Goal: Information Seeking & Learning: Learn about a topic

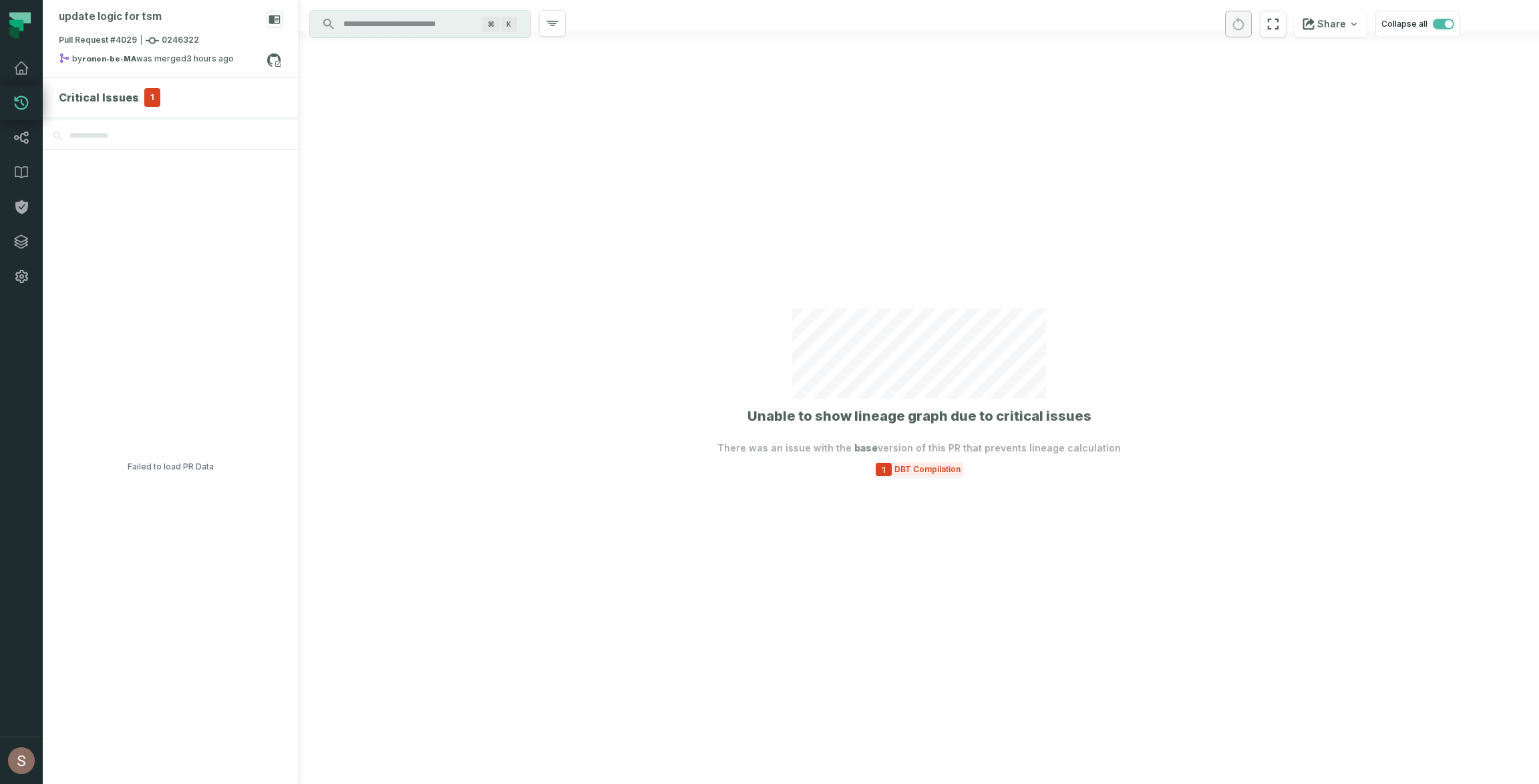
click at [916, 474] on span "DBT Compilation" at bounding box center [928, 470] width 71 height 10
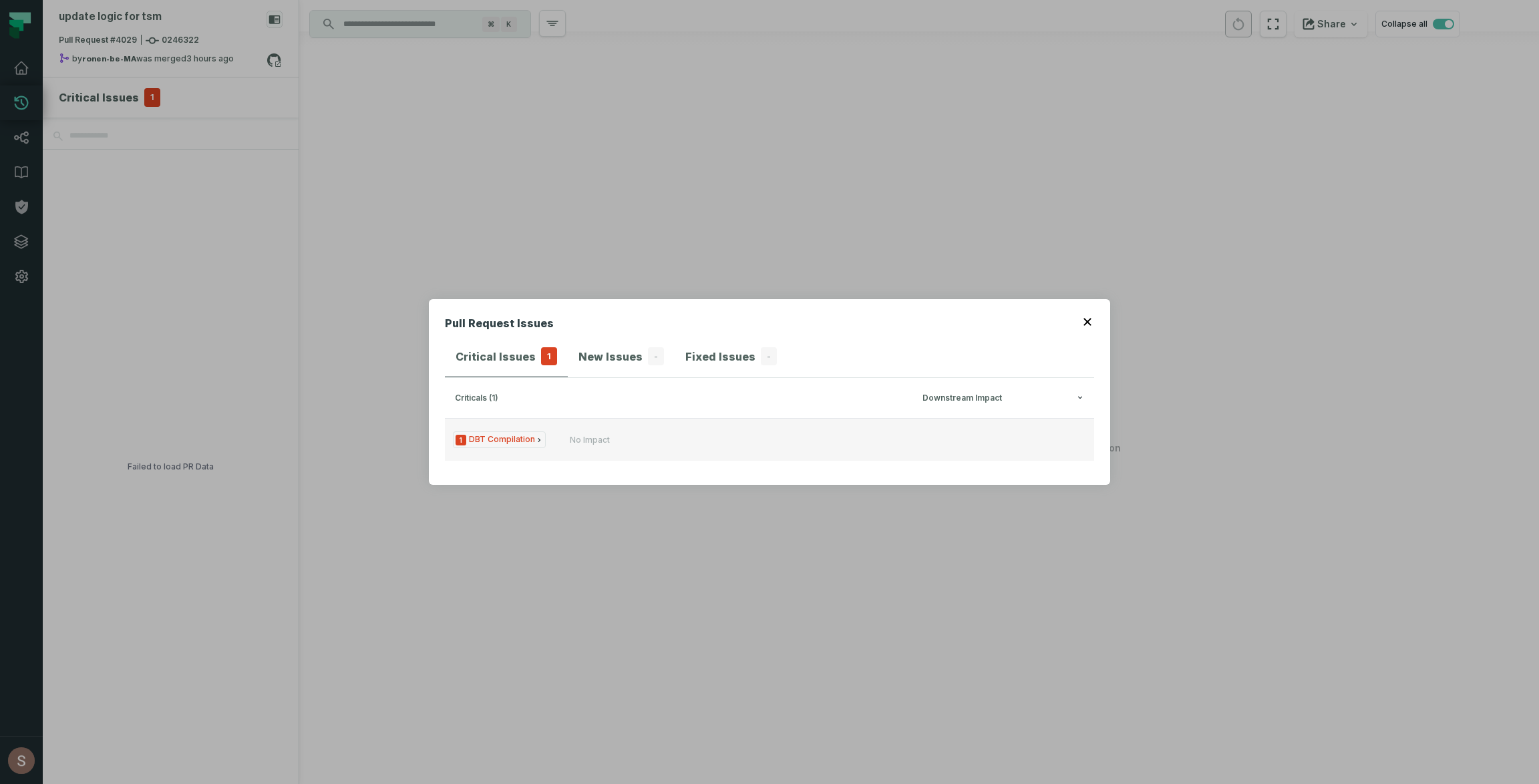
click at [502, 438] on span "1 DBT Compilation" at bounding box center [499, 440] width 93 height 16
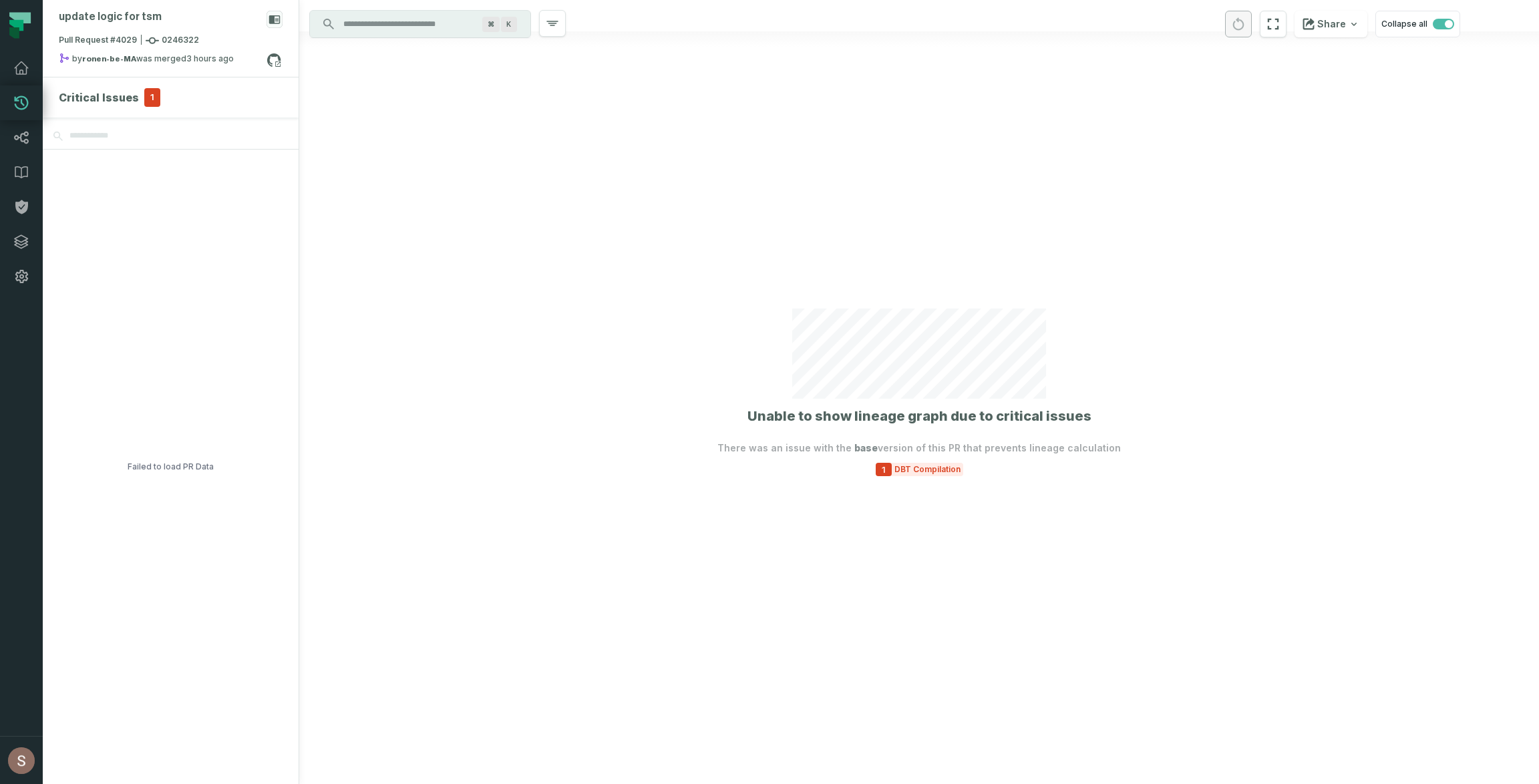
click at [912, 476] on div at bounding box center [920, 392] width 1240 height 784
click at [920, 474] on div "1 DBT Compilation" at bounding box center [920, 470] width 88 height 13
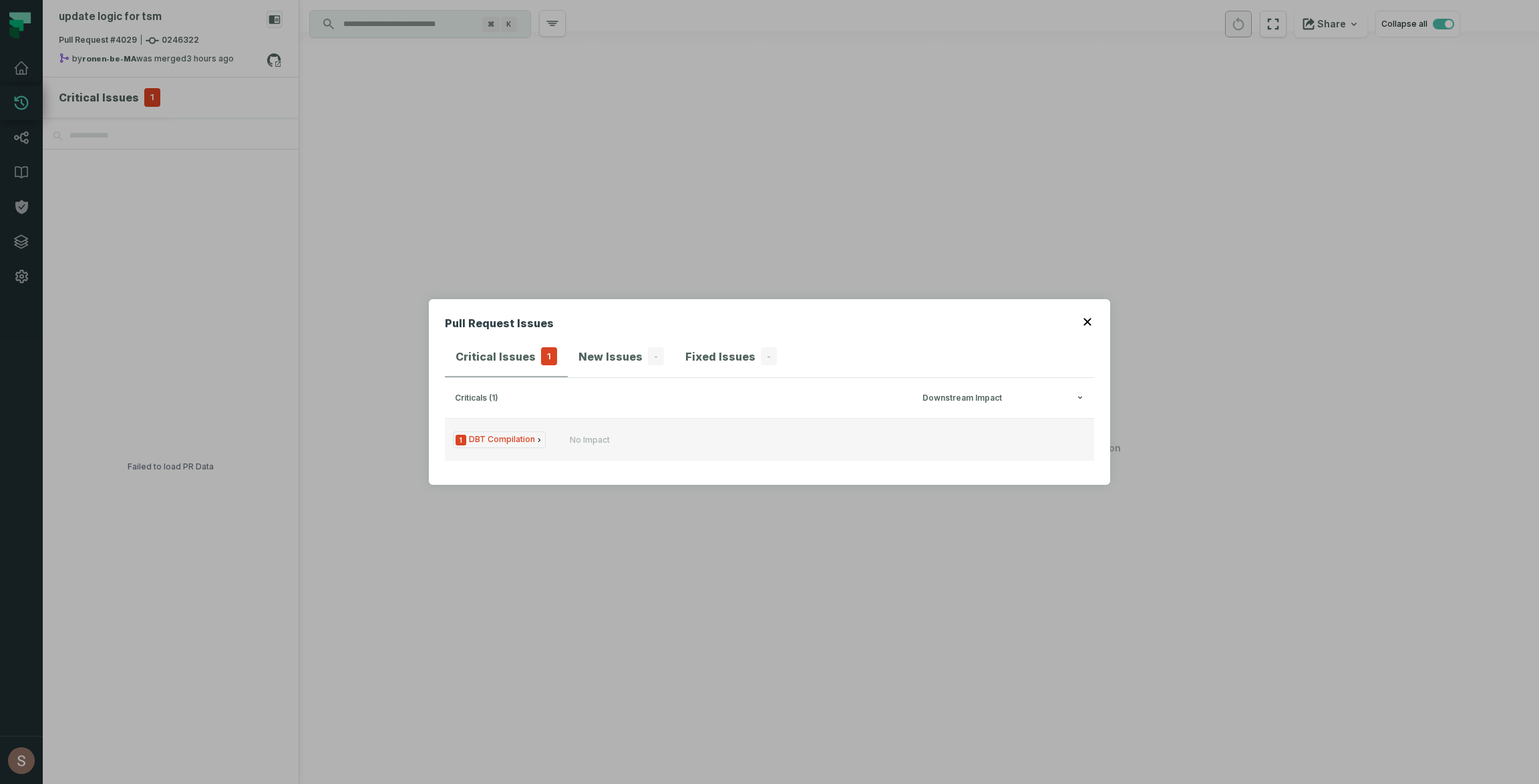
click at [478, 429] on button "1 DBT Compilation No Impact" at bounding box center [769, 440] width 649 height 43
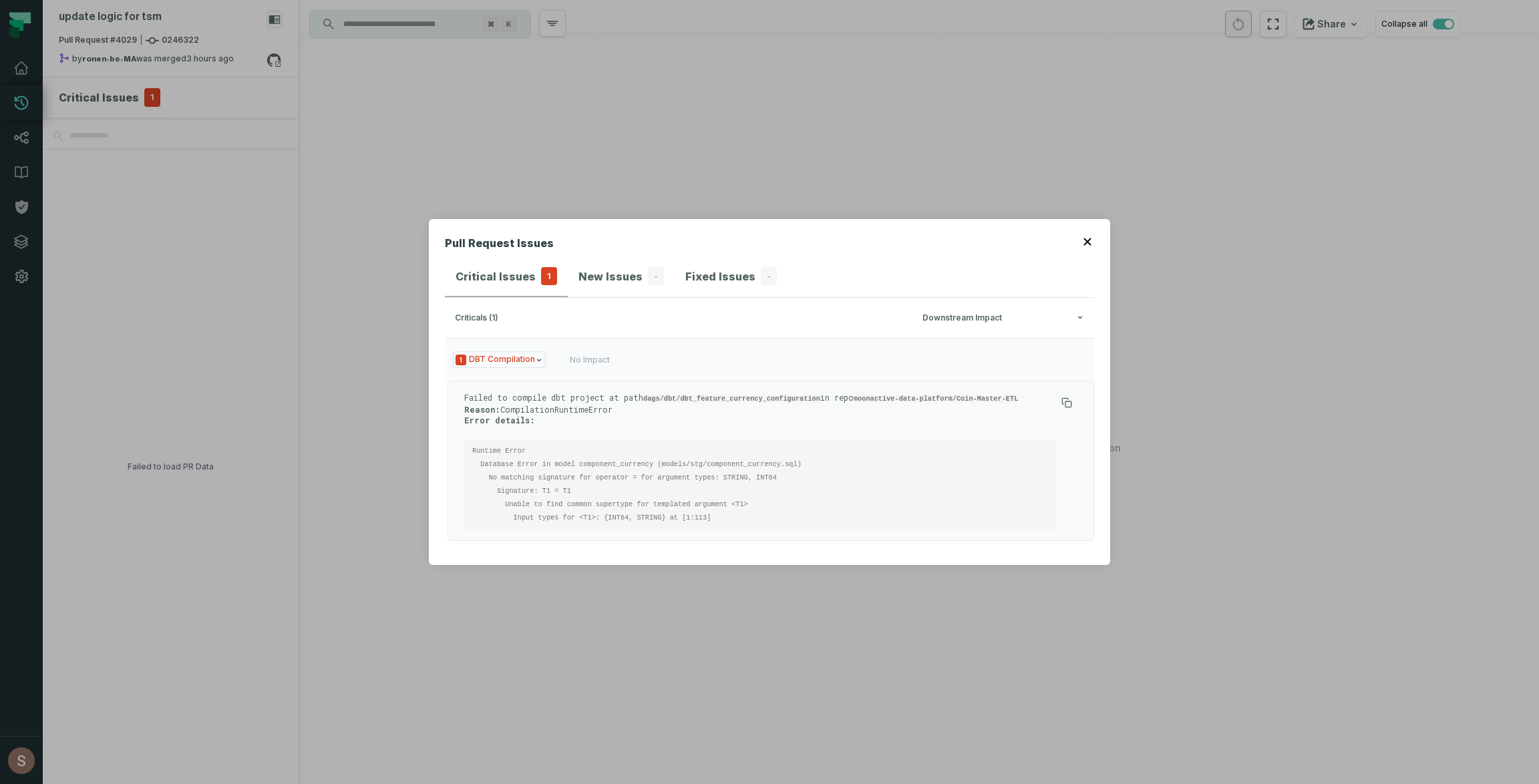
click at [723, 397] on code "dags/dbt/dbt_feature_currency_configuration" at bounding box center [732, 398] width 177 height 8
copy code "dbt_feature_currency_configuration"
drag, startPoint x: 11, startPoint y: 45, endPoint x: 22, endPoint y: 68, distance: 25.5
click at [11, 45] on div "Pull Request Issues Critical Issues 1 New Issues - Fixed Issues - criticals (1)…" at bounding box center [770, 392] width 1539 height 784
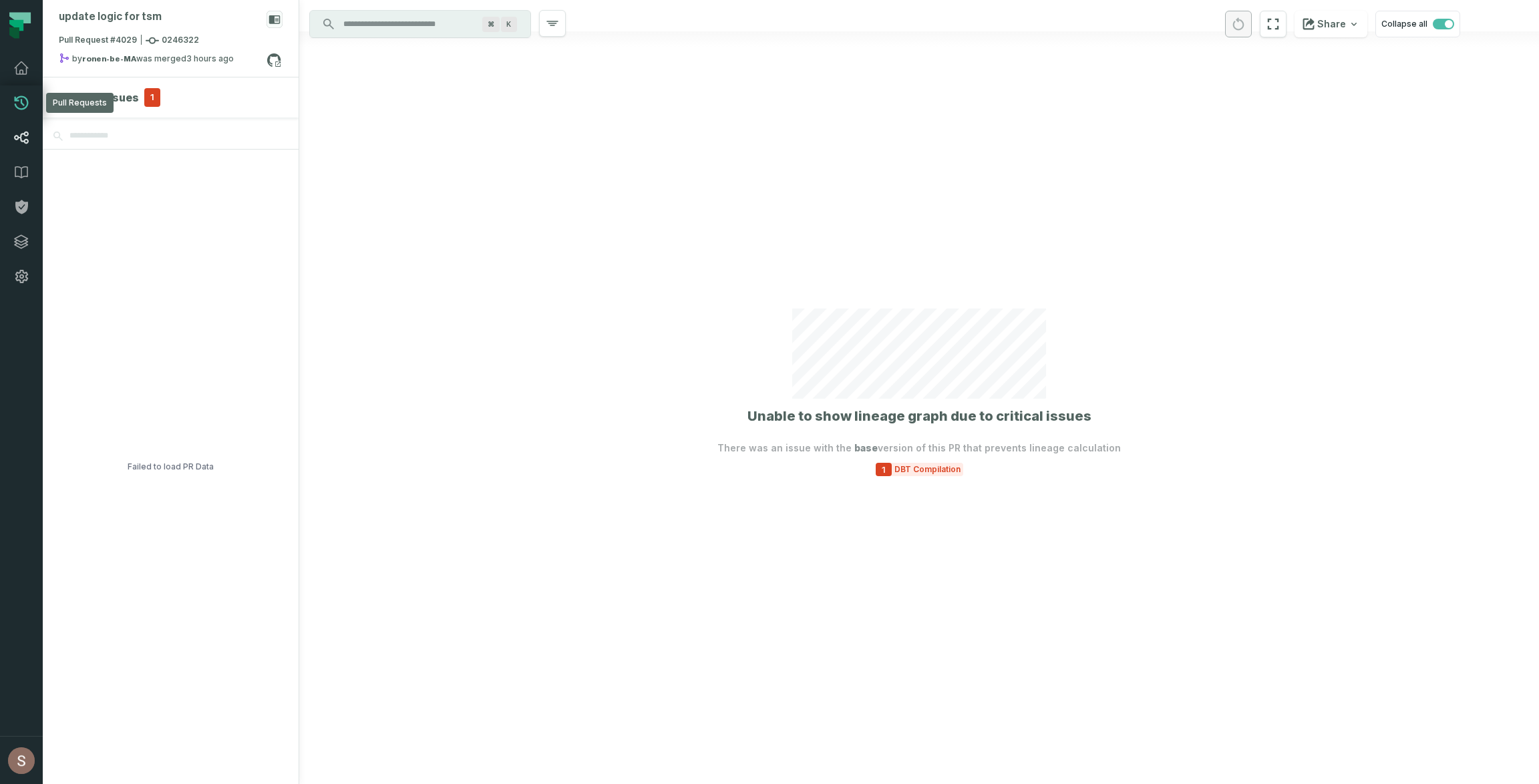
click at [22, 134] on icon at bounding box center [22, 137] width 14 height 12
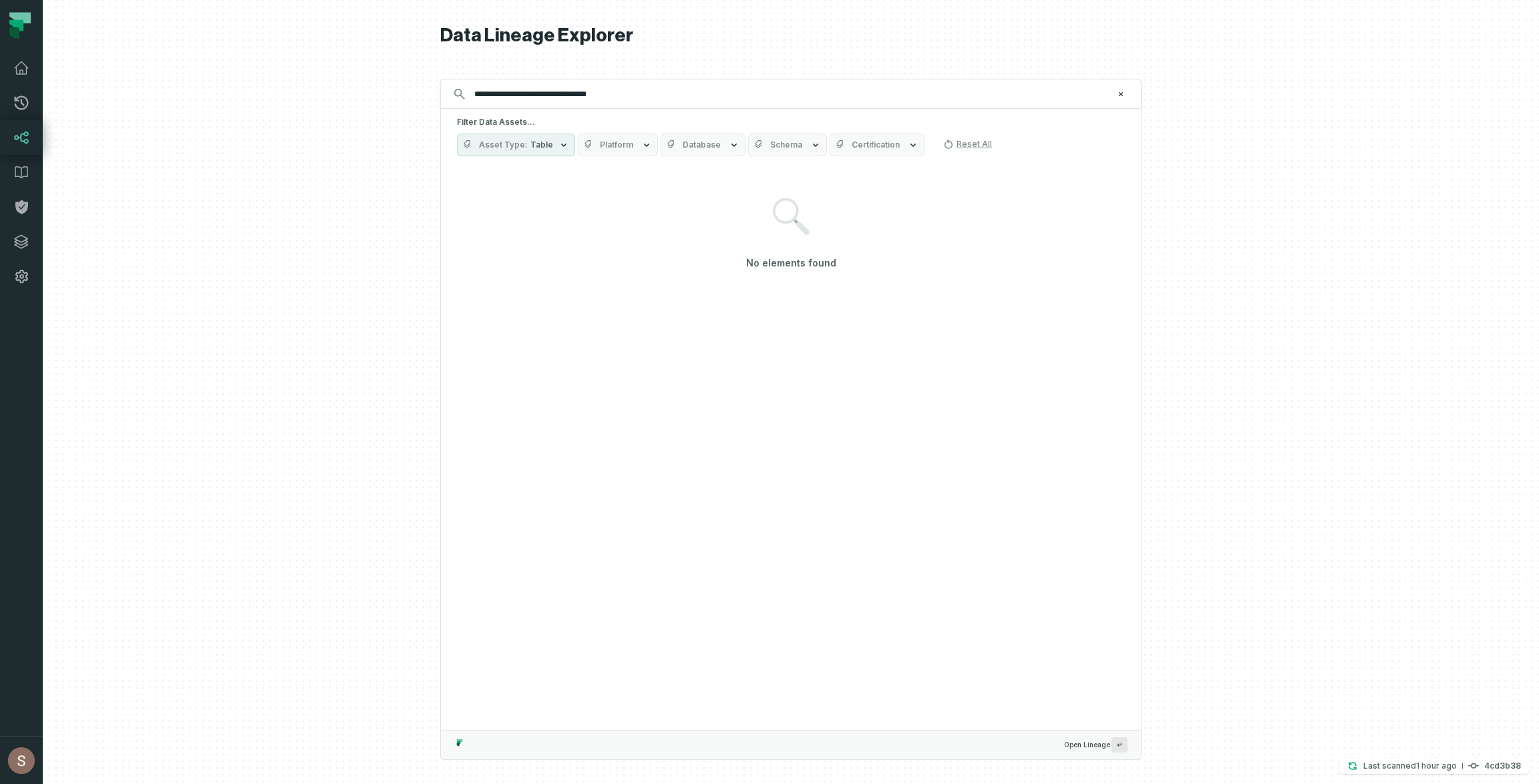
type input "**********"
drag, startPoint x: 523, startPoint y: 93, endPoint x: 445, endPoint y: 90, distance: 78.1
click at [445, 90] on div "**********" at bounding box center [791, 94] width 702 height 30
type input "**********"
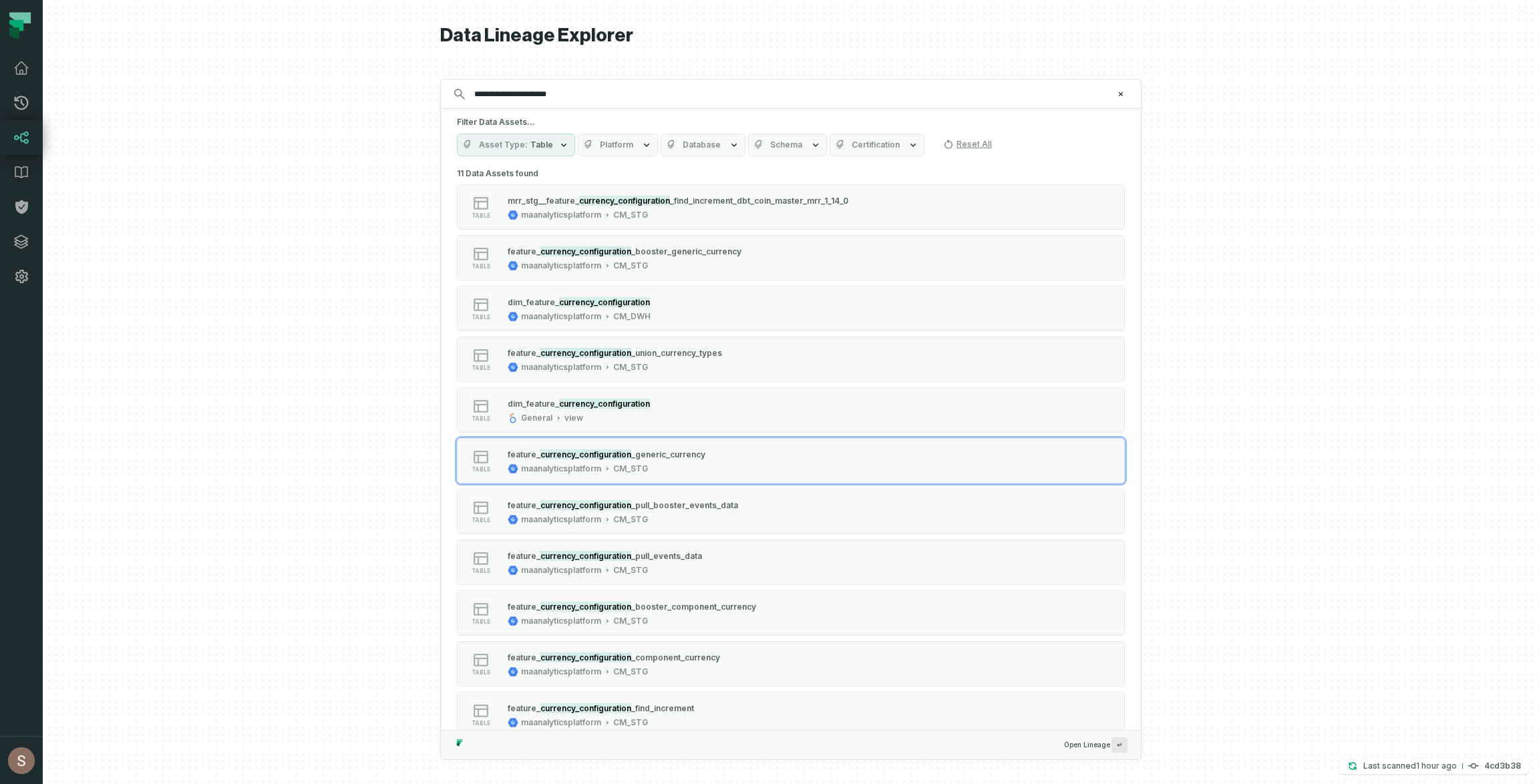
click at [697, 467] on div "maanalyticsplatform CM_STG" at bounding box center [607, 469] width 198 height 10
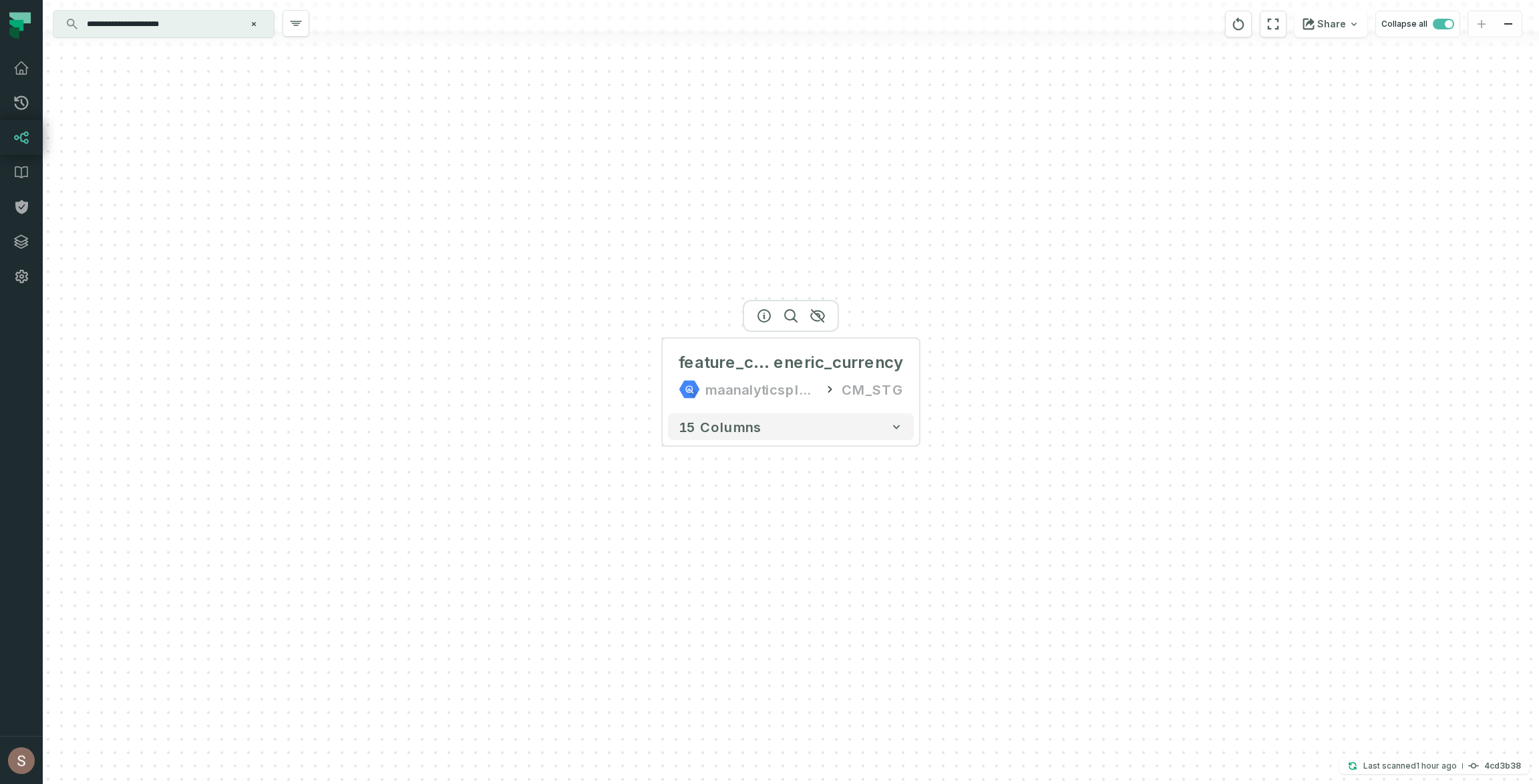
click at [764, 321] on div at bounding box center [790, 315] width 96 height 32
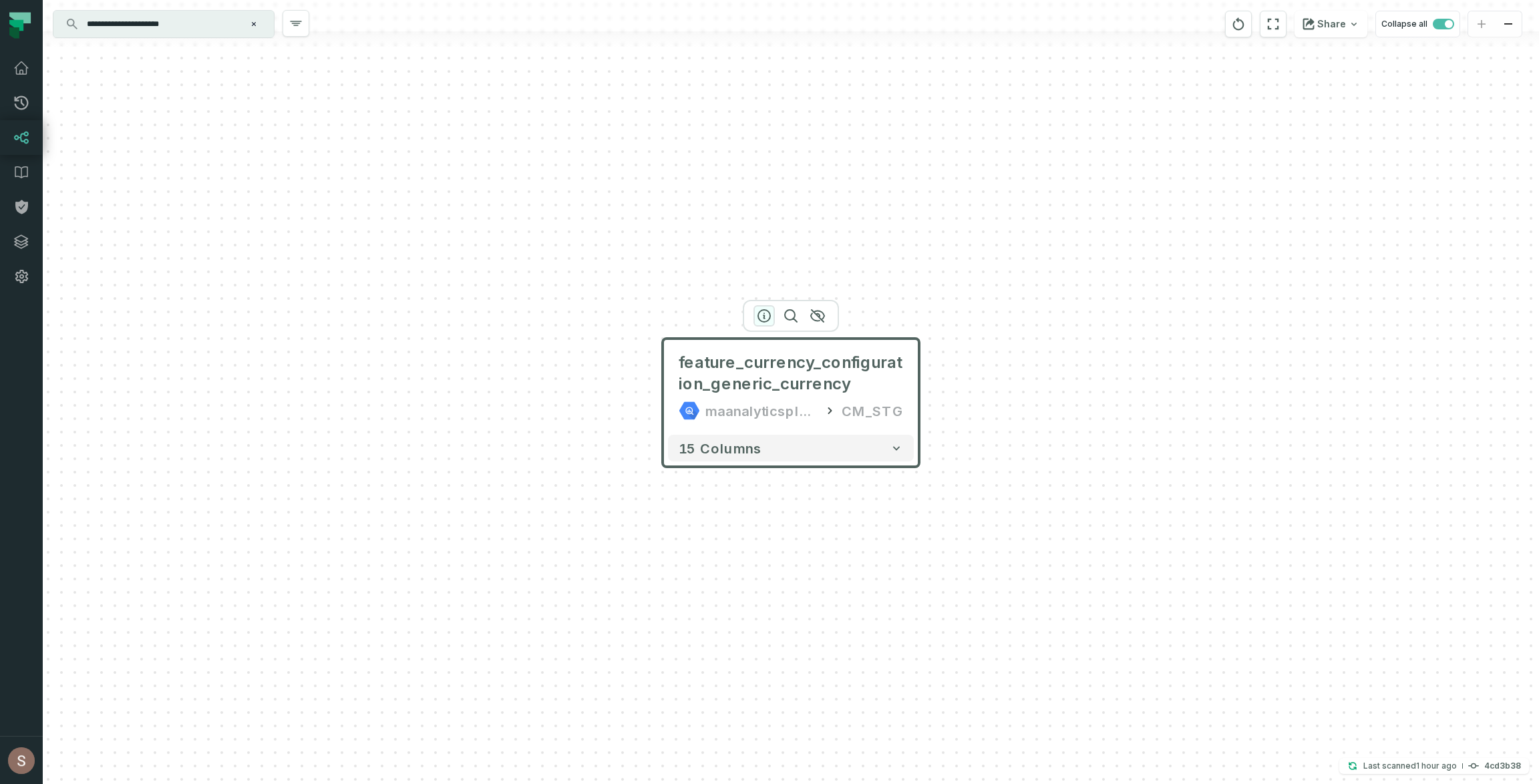
click at [765, 319] on icon "button" at bounding box center [764, 316] width 16 height 16
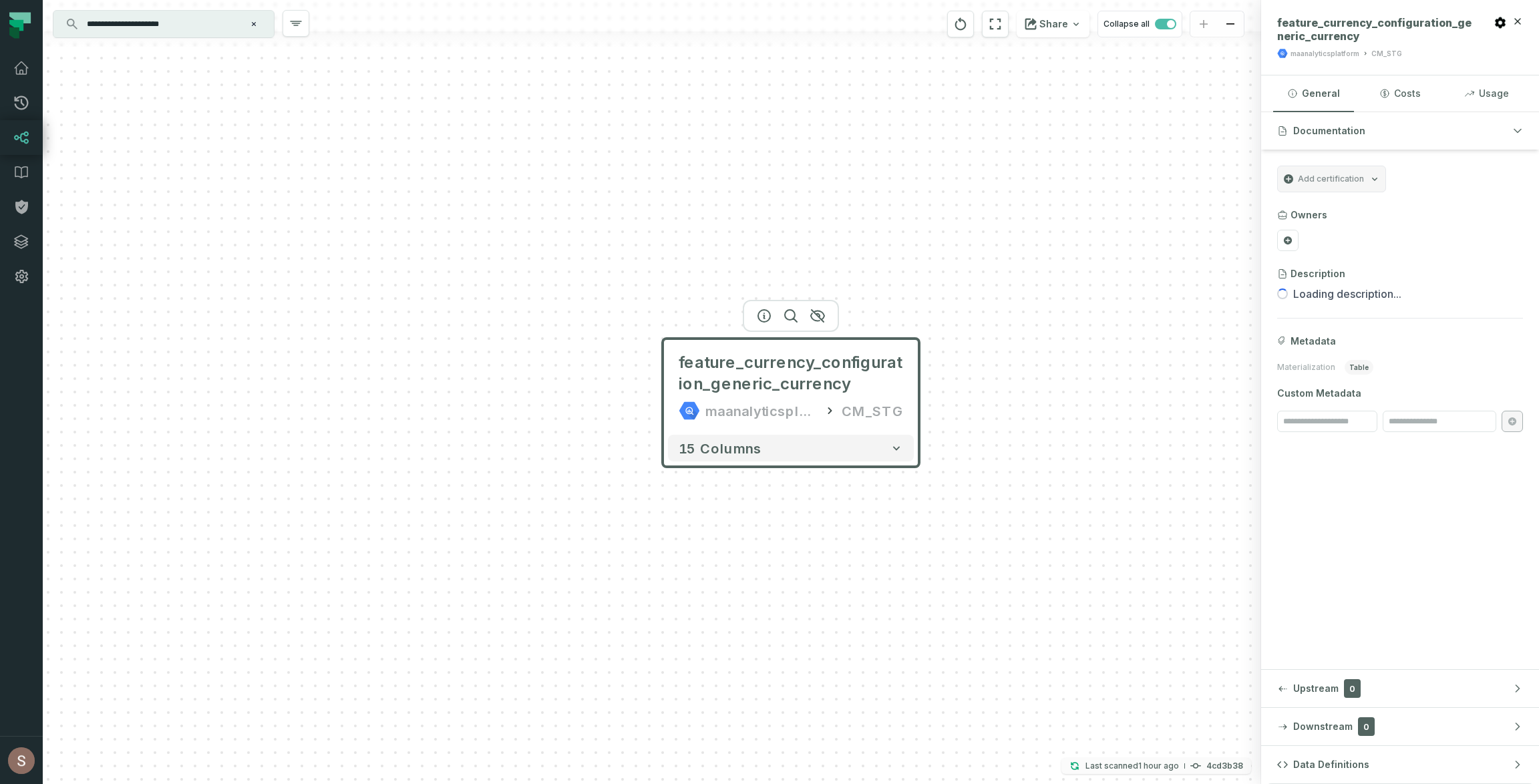
click at [1149, 770] on relative-time "9/28/2025, 4:57:43 PM" at bounding box center [1158, 765] width 41 height 10
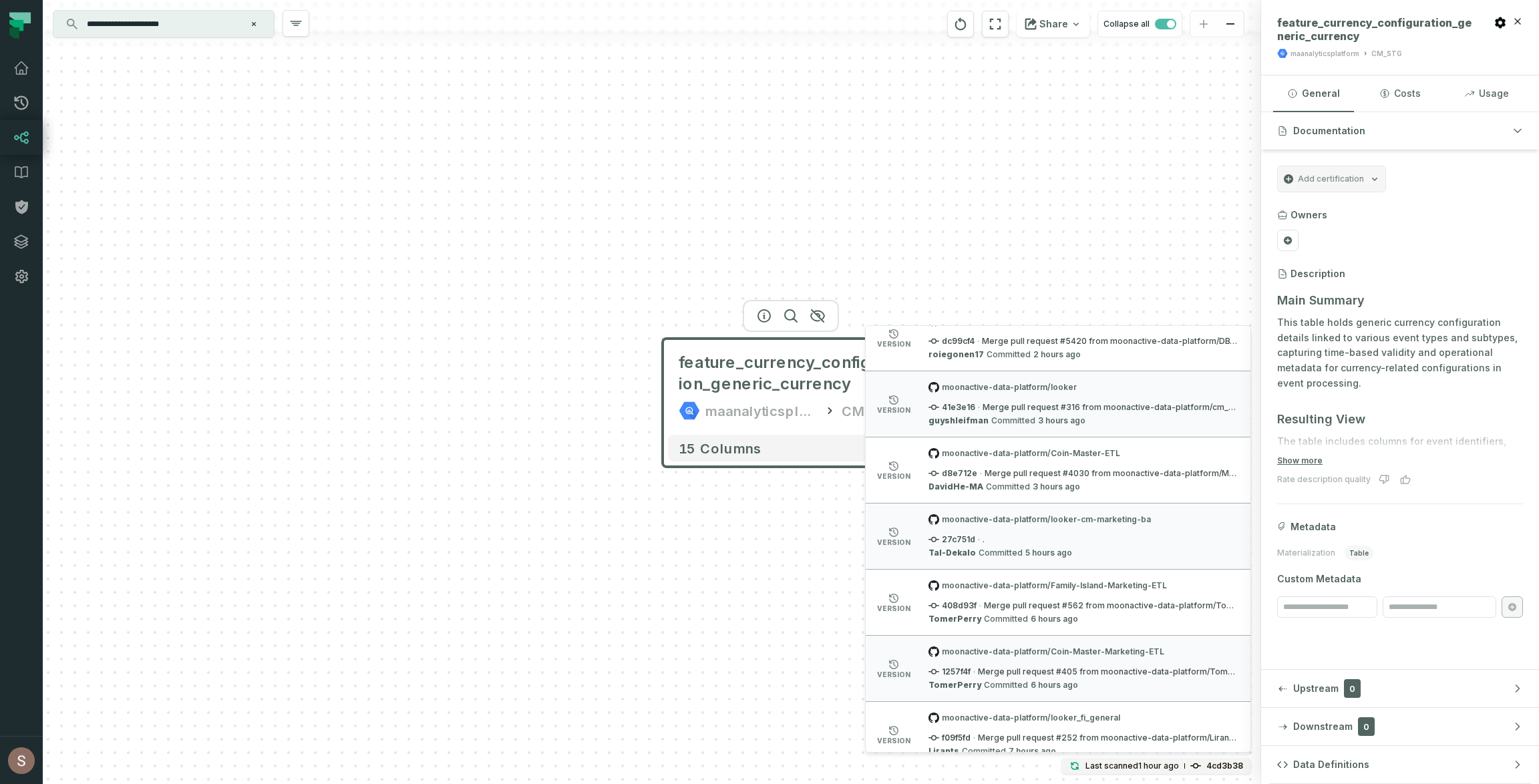
scroll to position [748, 0]
click at [1051, 476] on span "Merge pull request #4030 from moonactive-data-platform/Monetization/Feature/202…" at bounding box center [1112, 473] width 254 height 10
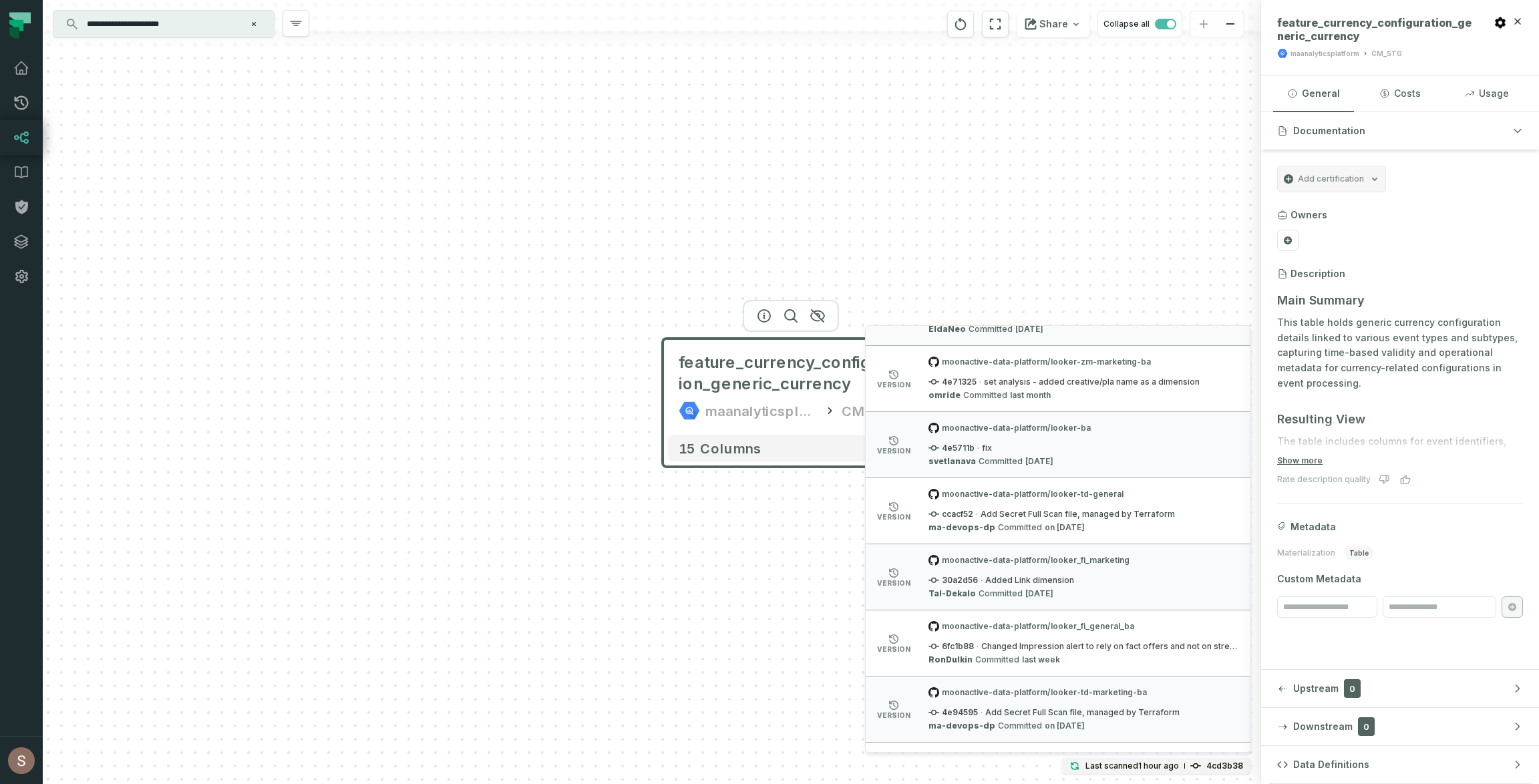
scroll to position [1387, 0]
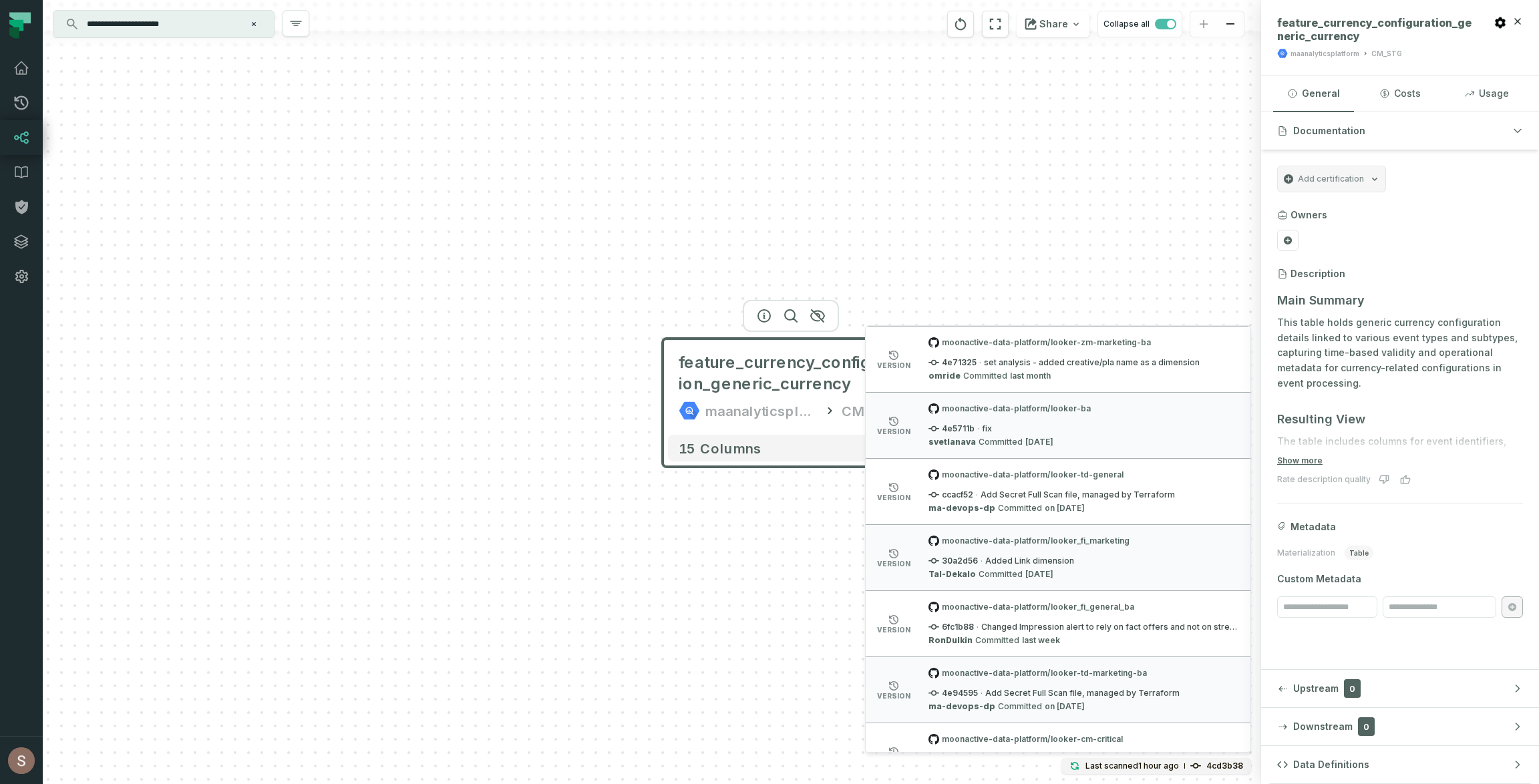
click at [1164, 213] on div "feature_currency_configuration_generic_currency maanalyticsplatform CM_STG 15 c…" at bounding box center [652, 392] width 1219 height 784
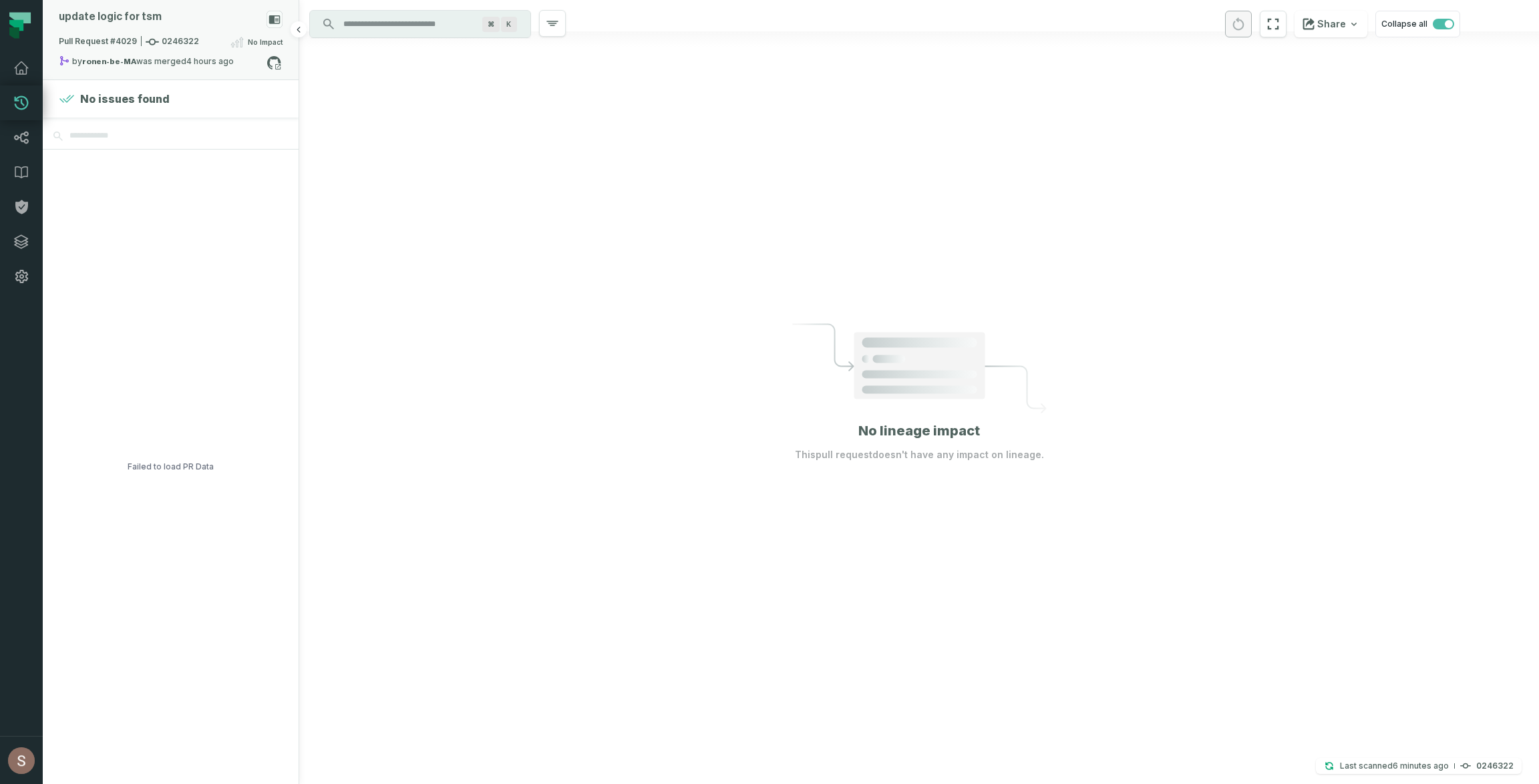
click at [194, 42] on span "Pull Request #4029 0246322" at bounding box center [129, 42] width 141 height 13
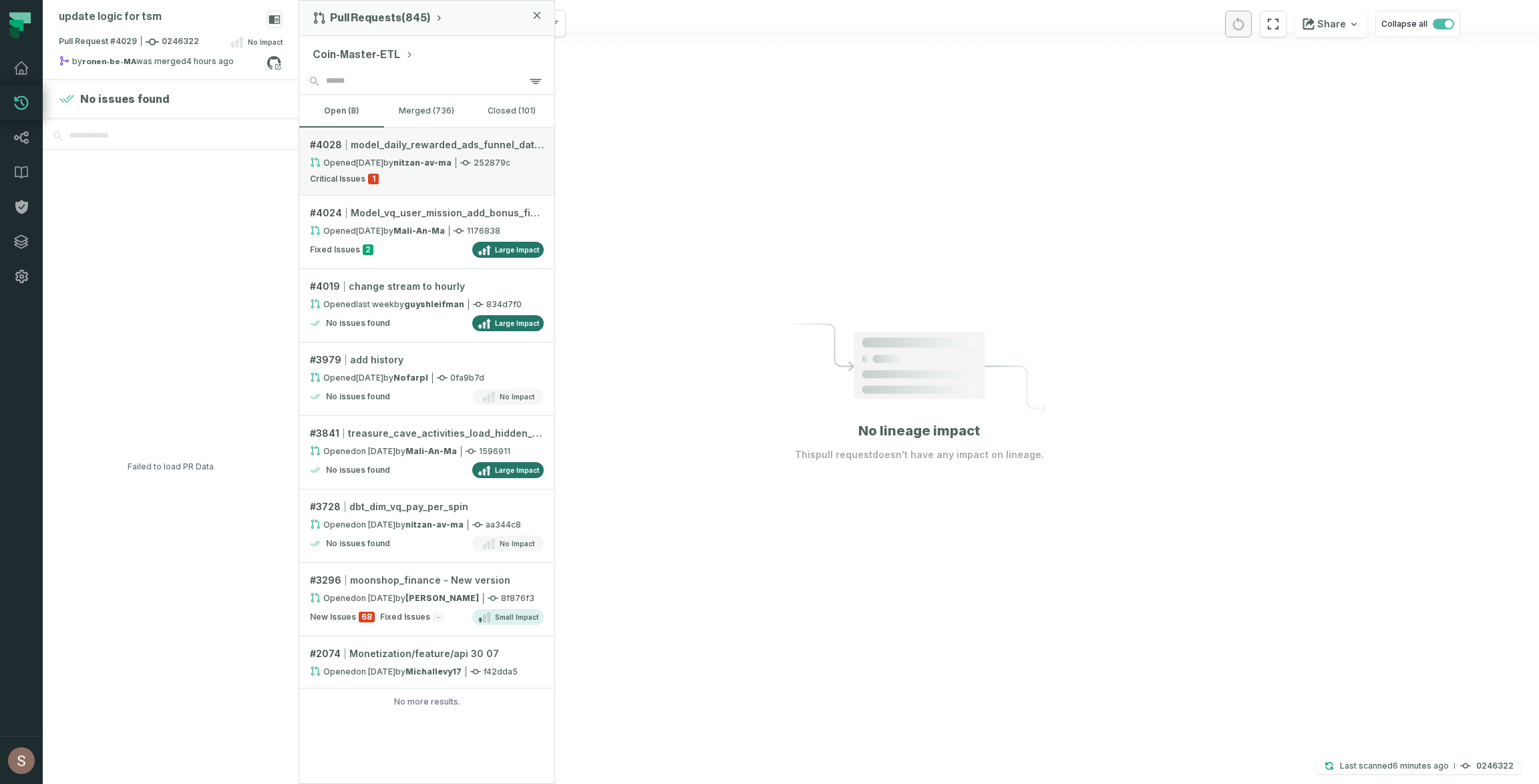
click at [419, 178] on div "Critical Issues 1" at bounding box center [427, 179] width 234 height 10
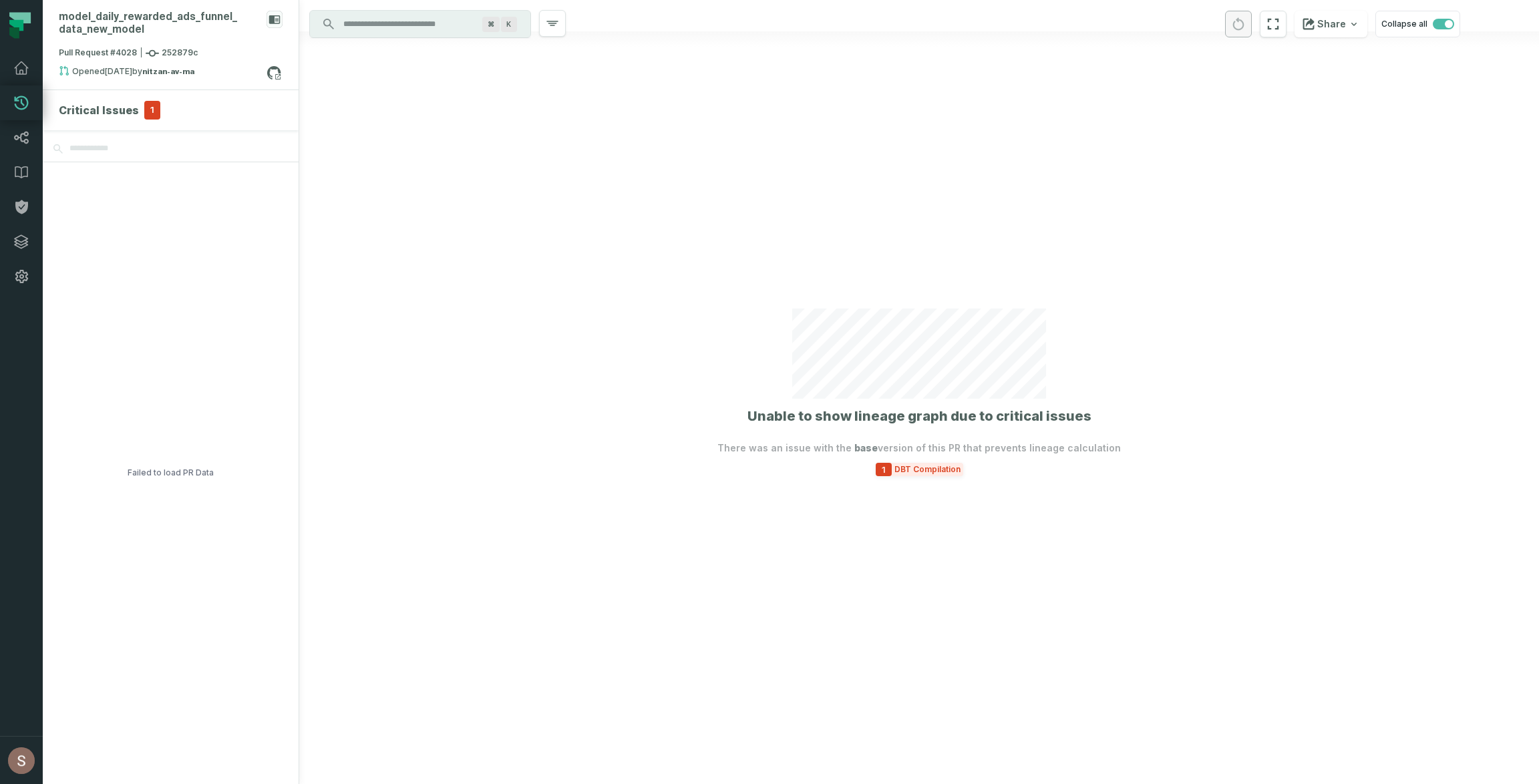
click at [943, 471] on span "DBT Compilation" at bounding box center [928, 470] width 71 height 10
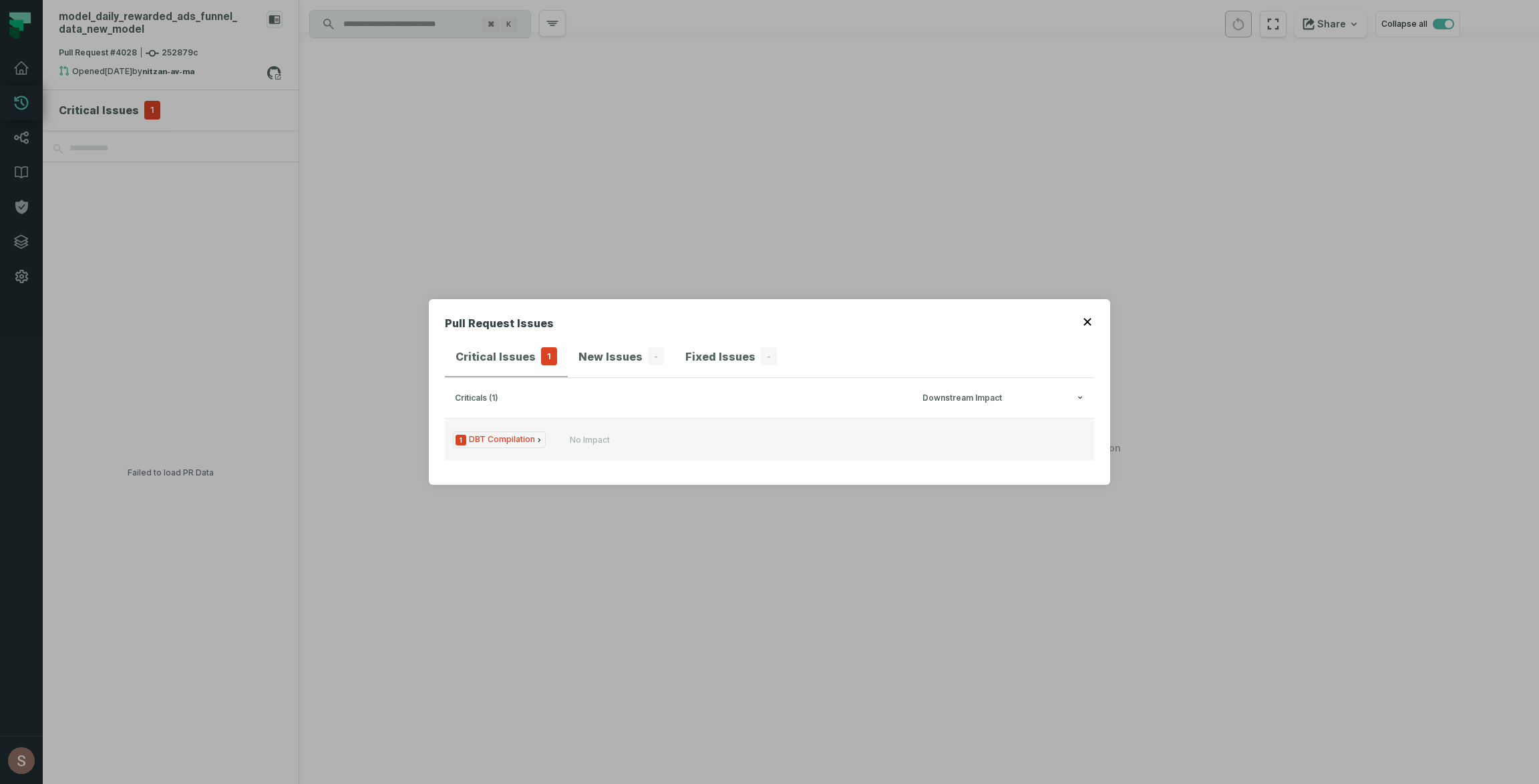
click at [478, 444] on span "1 DBT Compilation" at bounding box center [499, 440] width 93 height 16
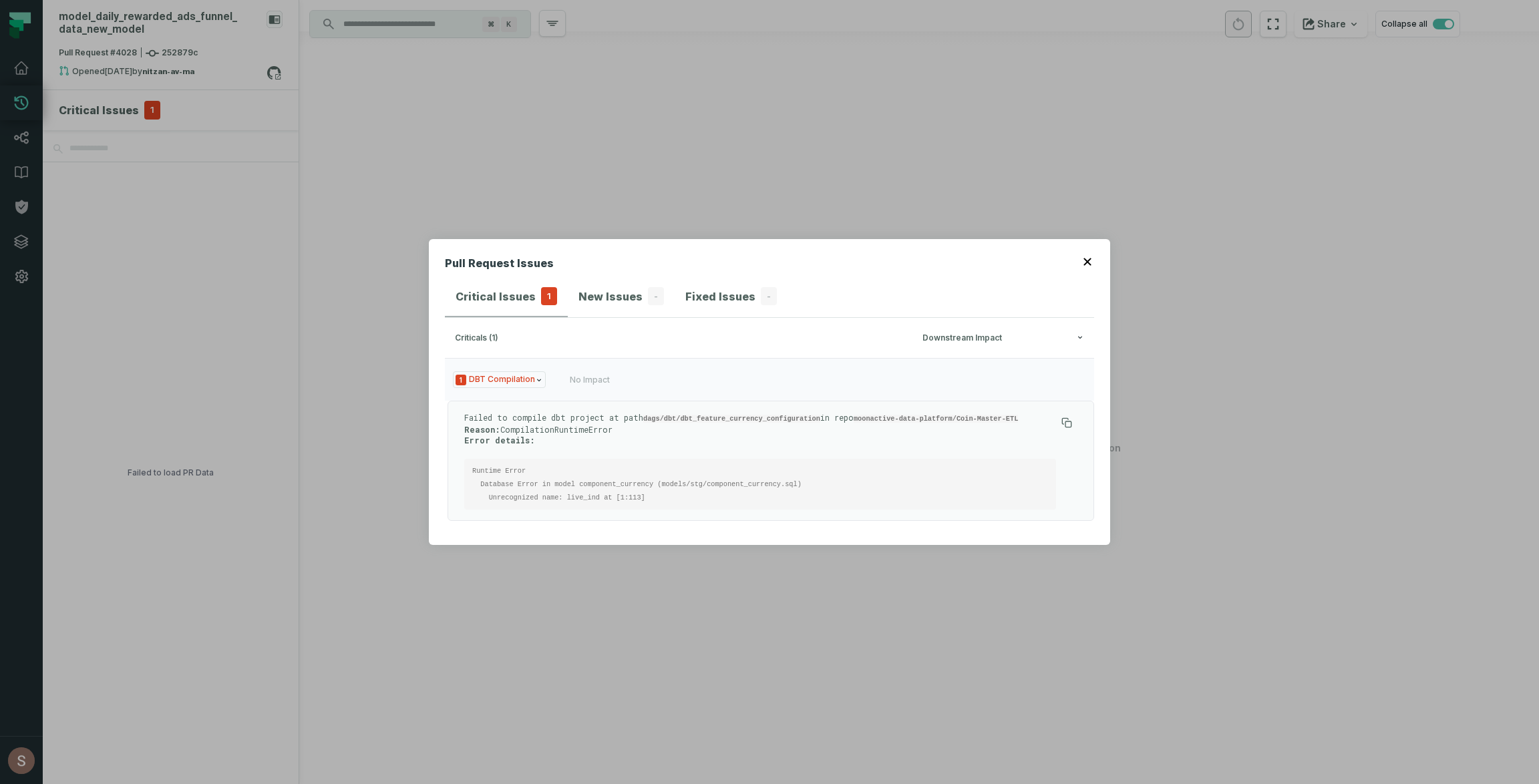
click at [327, 177] on div "Pull Request Issues Critical Issues 1 New Issues - Fixed Issues - criticals (1)…" at bounding box center [770, 392] width 1539 height 784
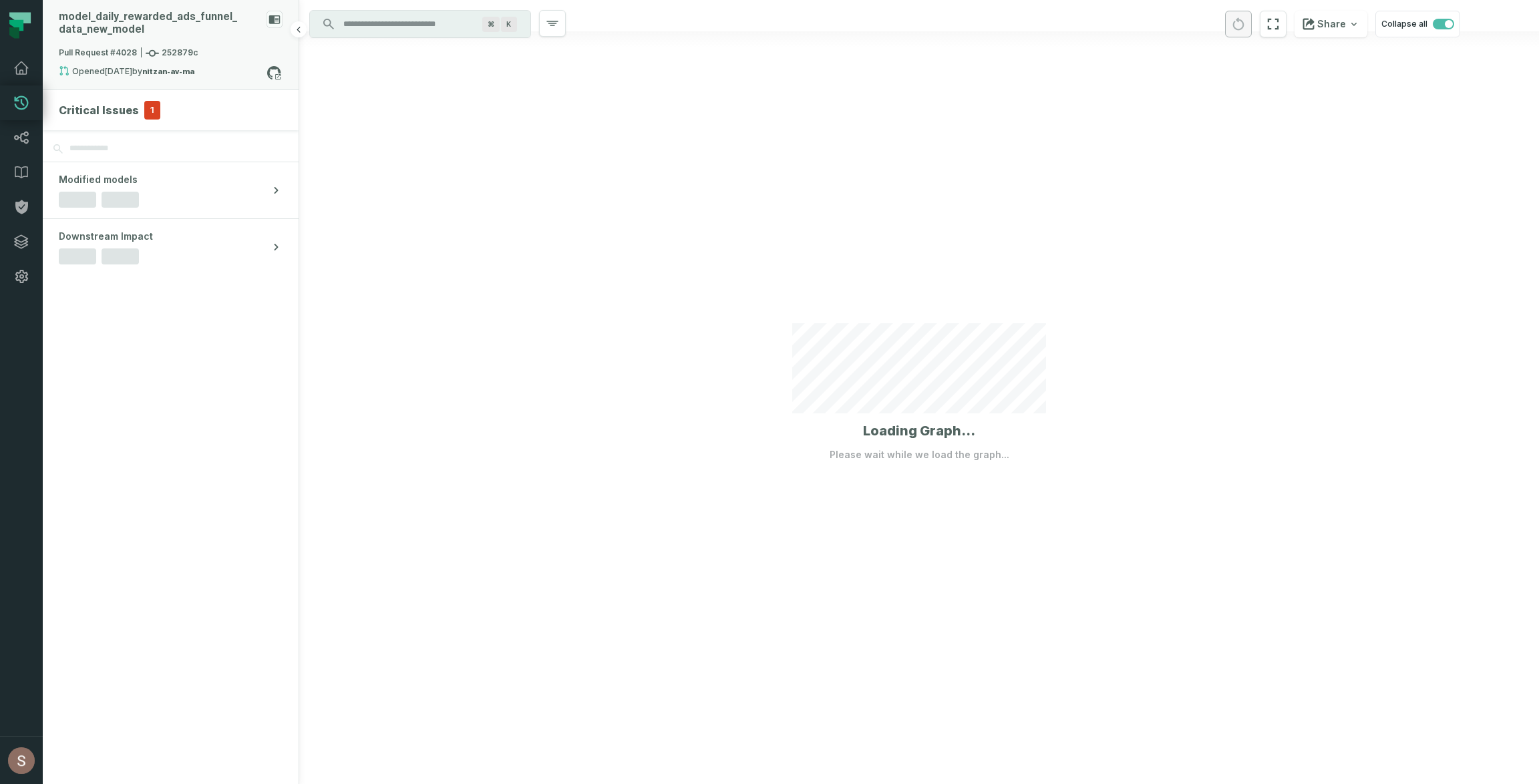
click at [194, 72] on strong "nitzan-av-ma" at bounding box center [168, 71] width 52 height 8
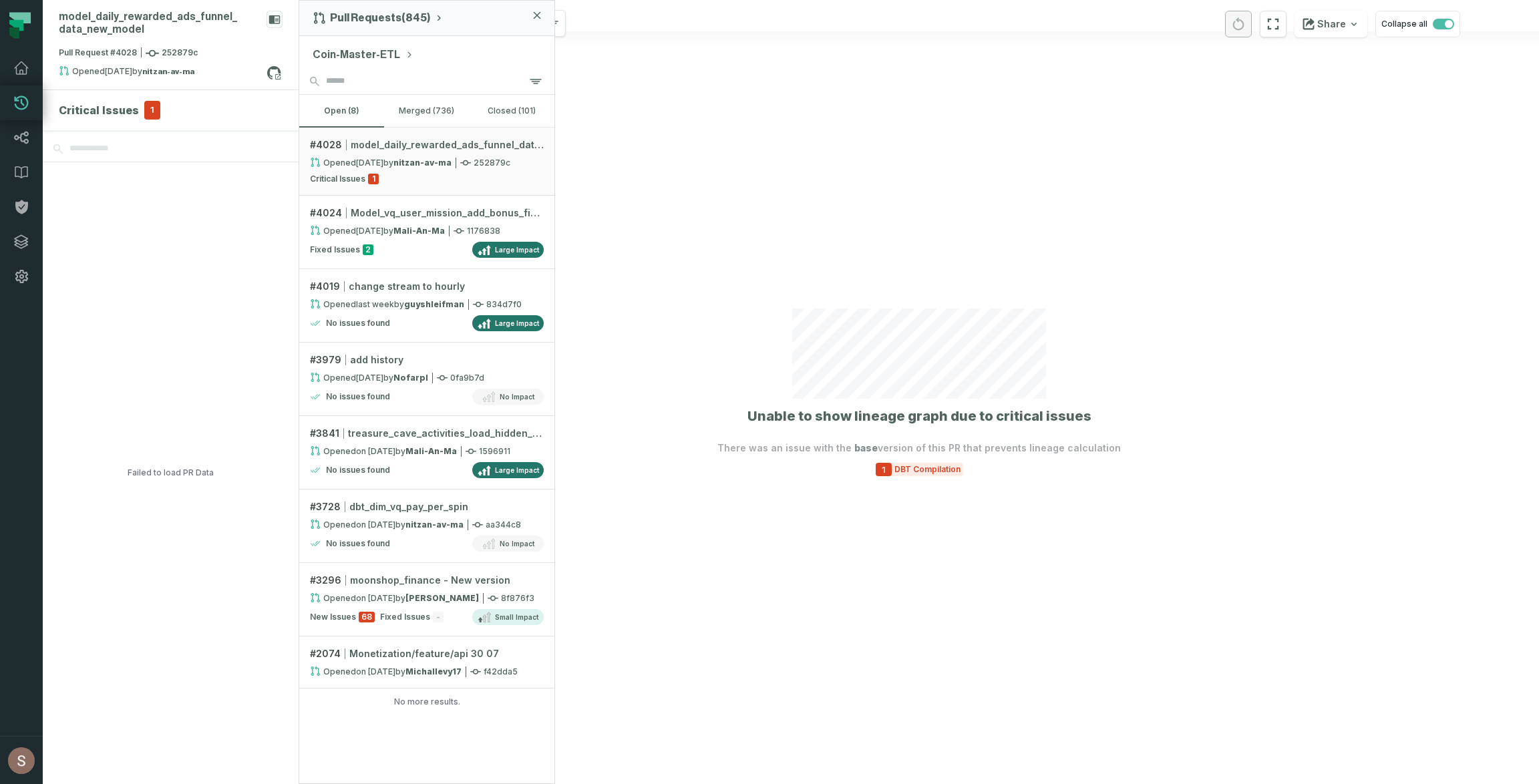
click at [798, 203] on div at bounding box center [920, 392] width 1240 height 784
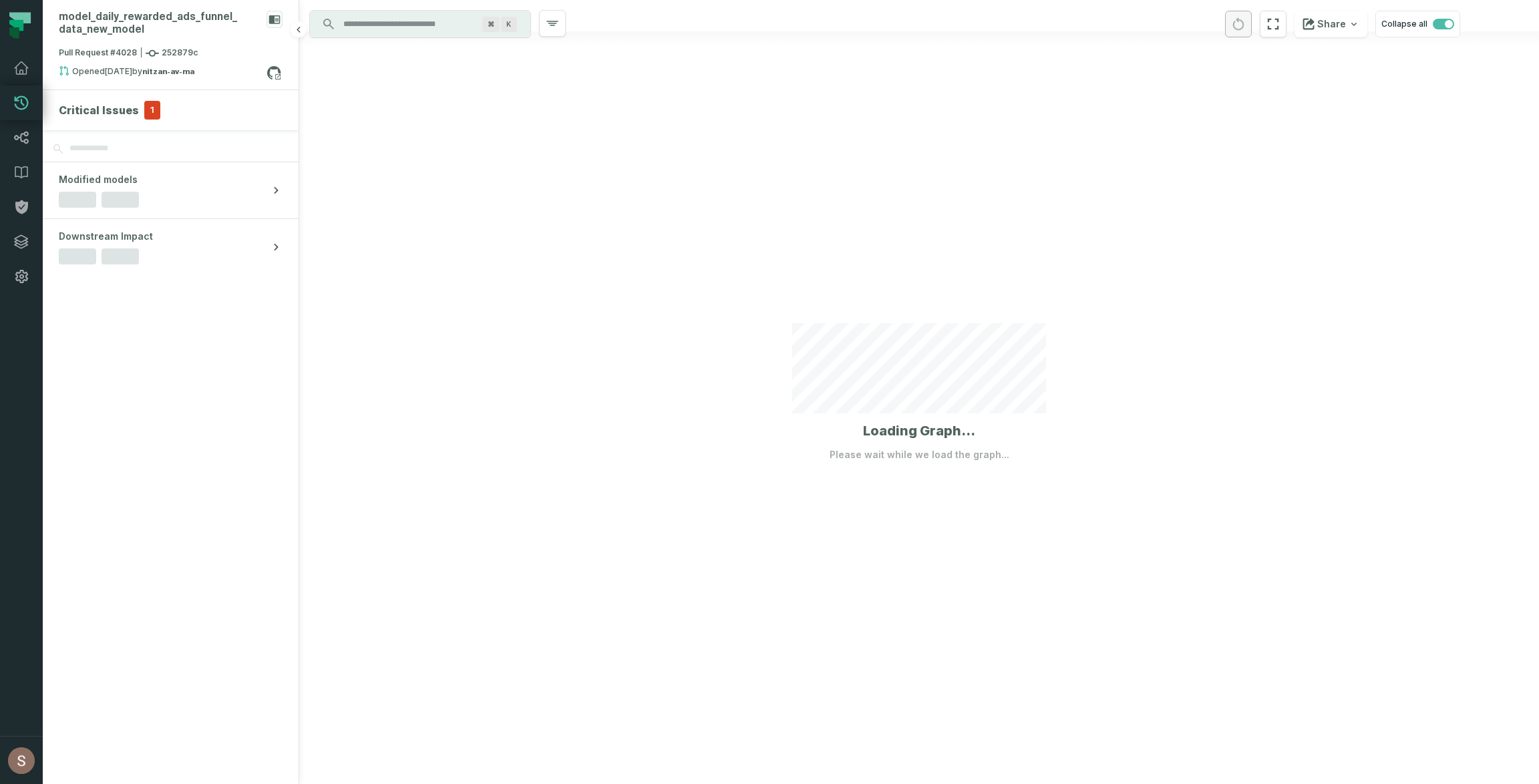
click at [128, 111] on h4 "Critical Issues" at bounding box center [99, 110] width 80 height 16
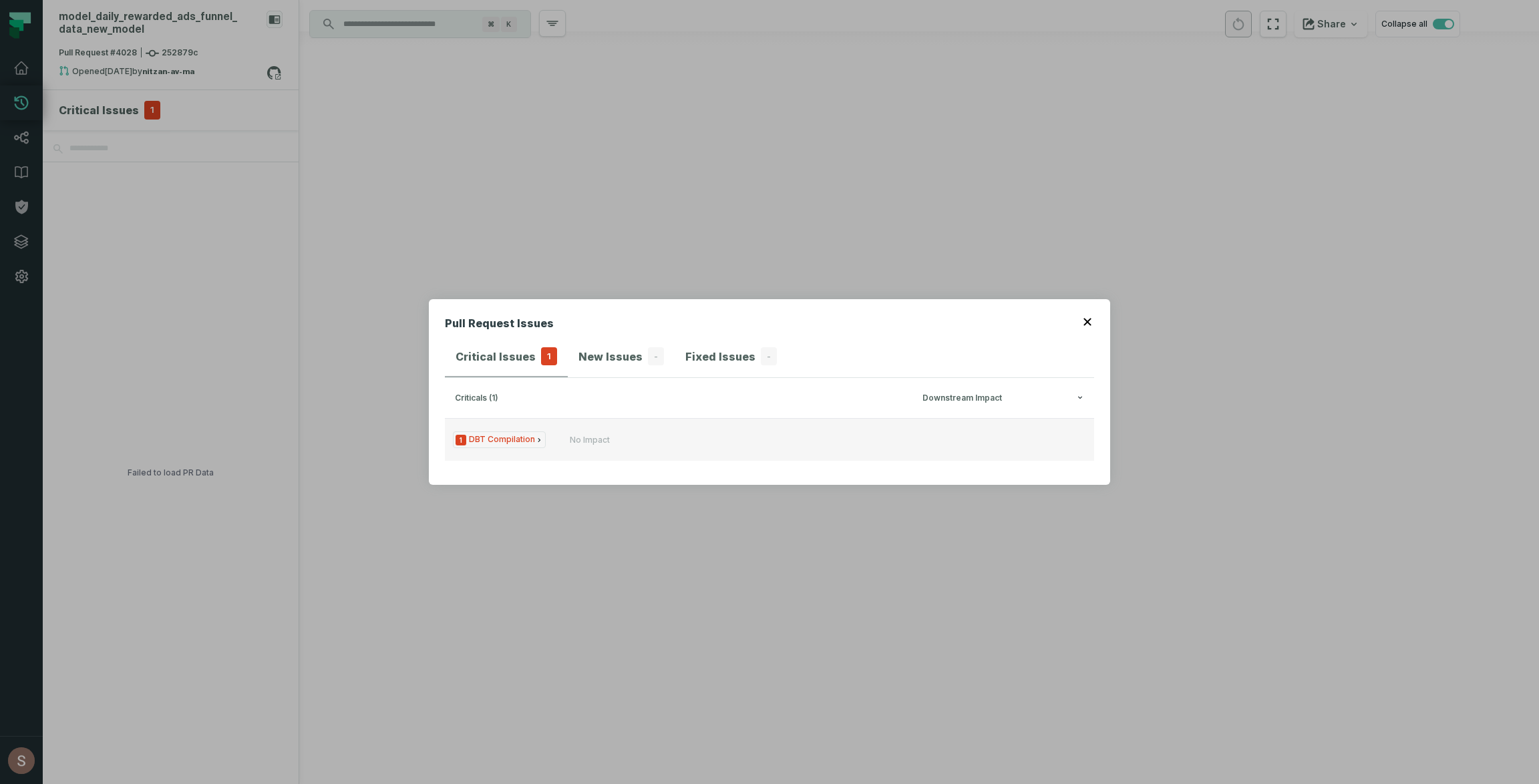
click at [526, 444] on span "1 DBT Compilation" at bounding box center [499, 440] width 93 height 16
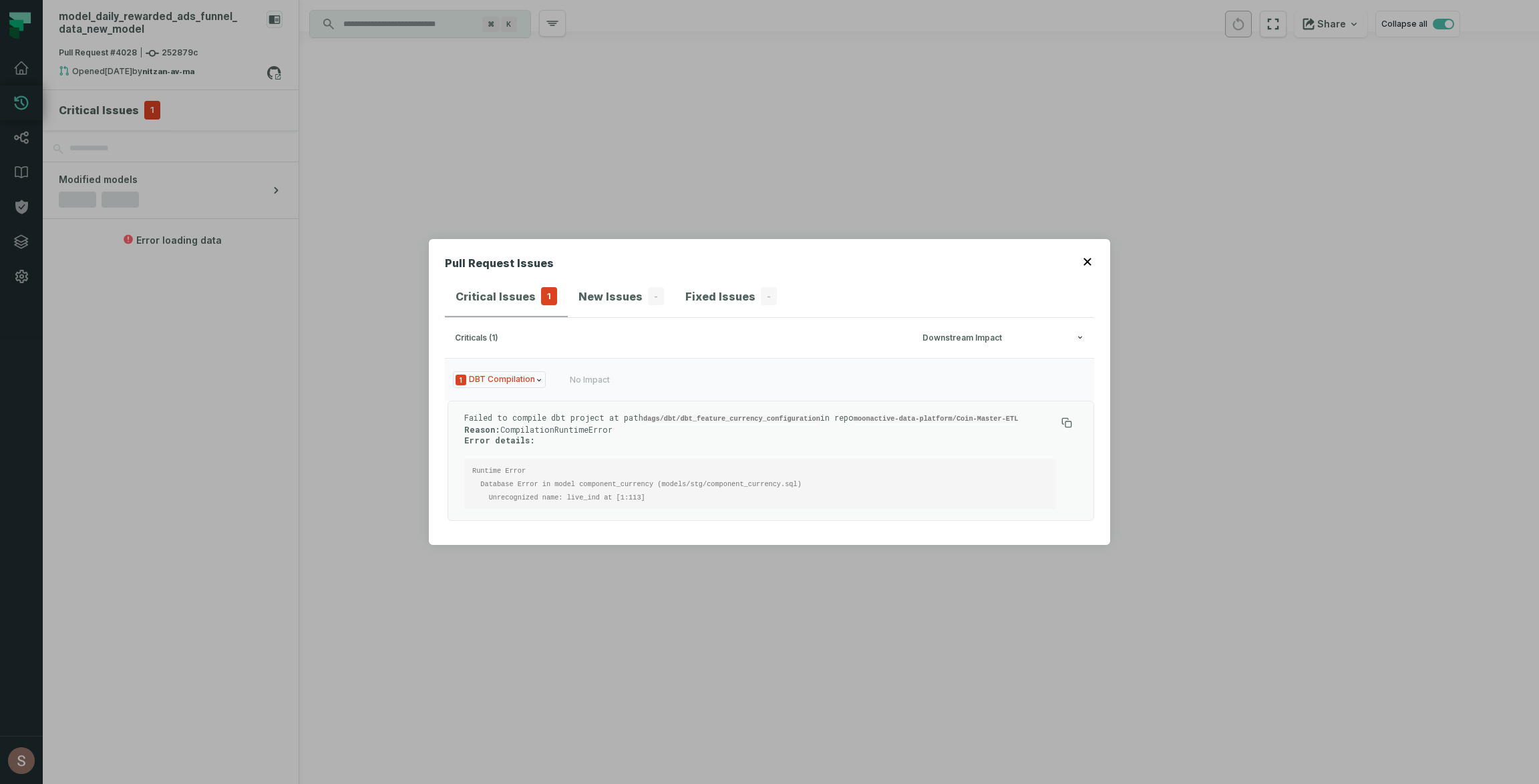
click at [1088, 261] on icon "button" at bounding box center [1088, 262] width 7 height 7
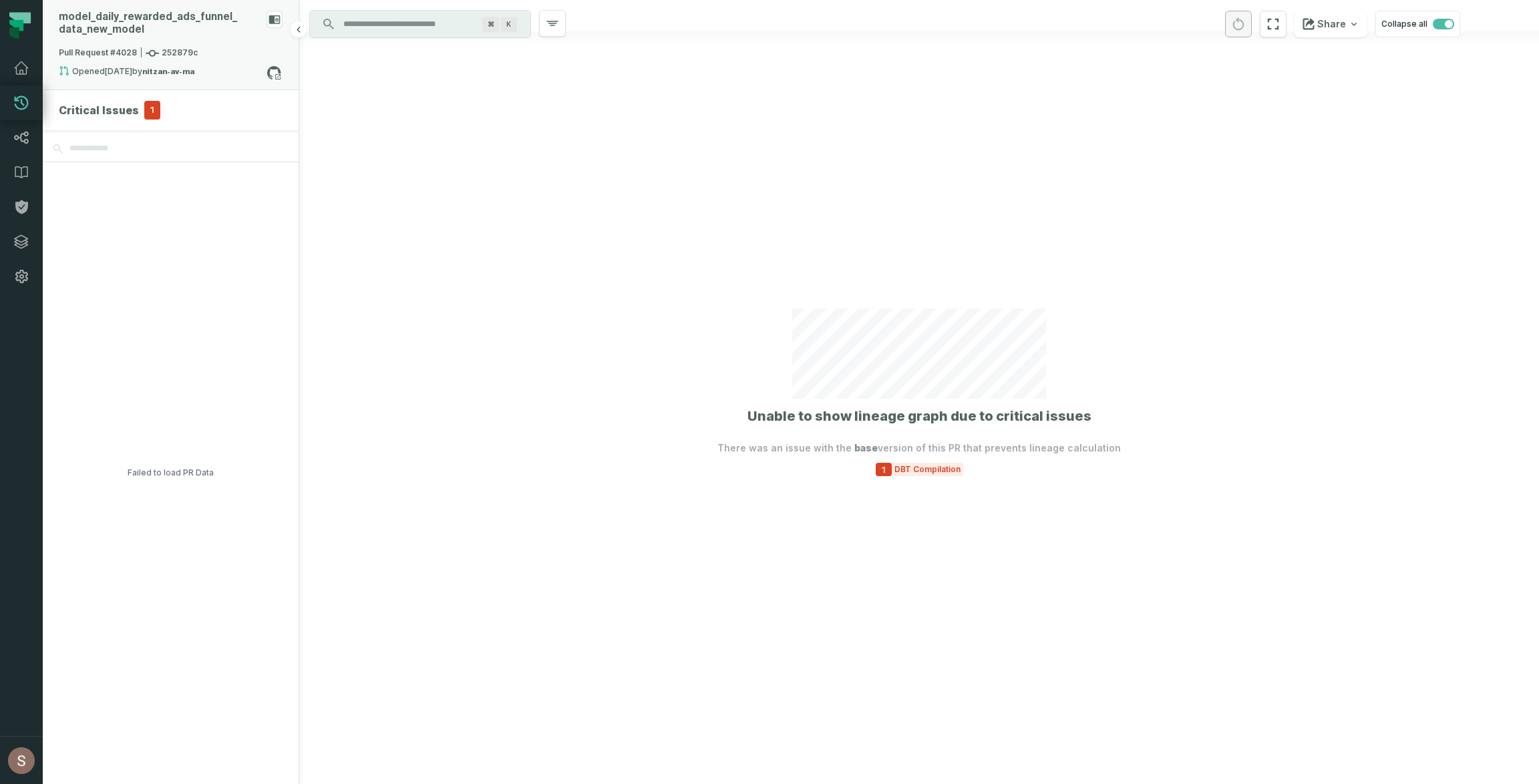
click at [153, 74] on div "Opened 9/27/2025, 4:26:42 PM by nitzan-av-ma" at bounding box center [162, 74] width 207 height 16
click at [415, 115] on button "merged (736)" at bounding box center [427, 111] width 85 height 32
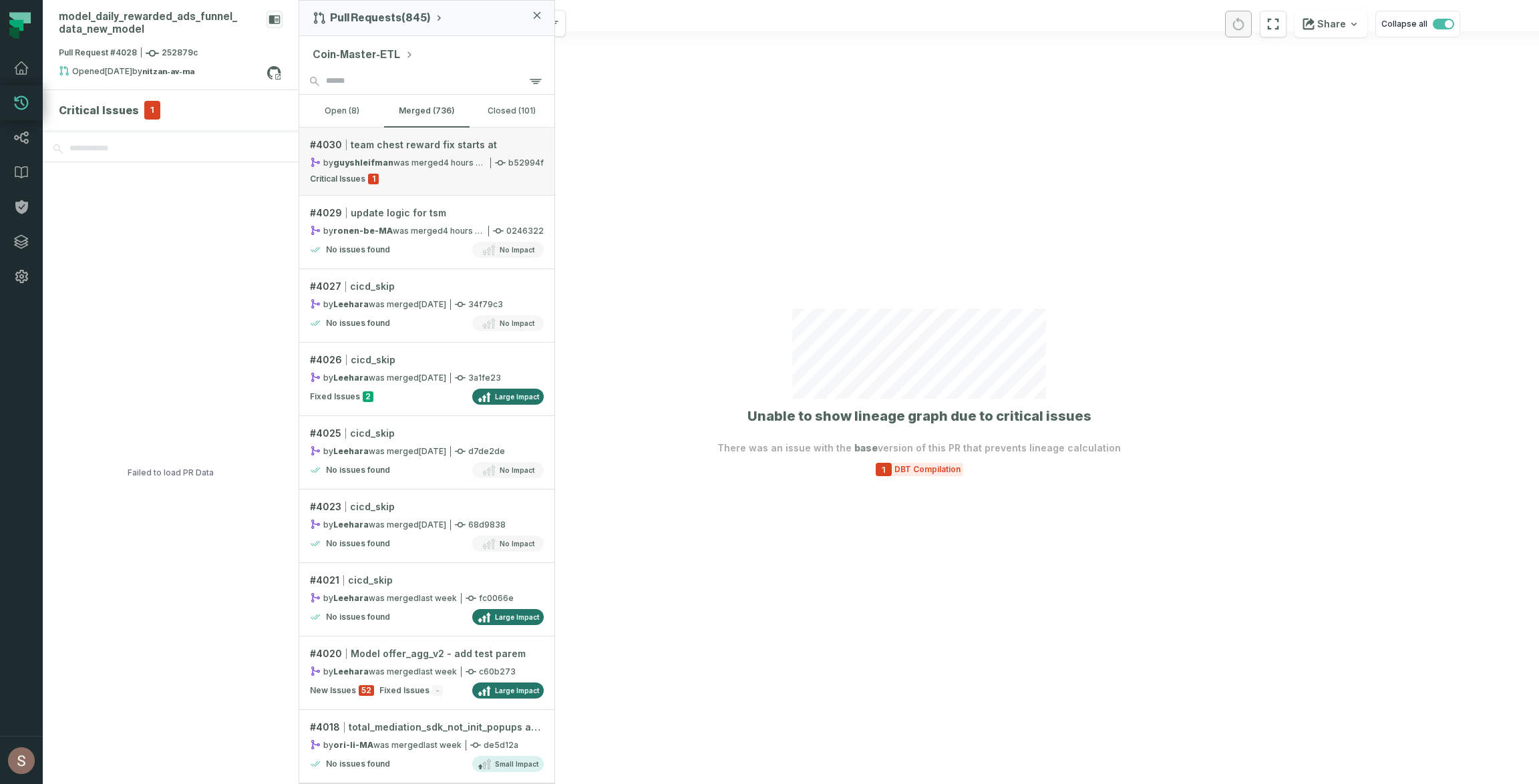
click at [439, 186] on link "# 4030 team chest reward fix starts at by guyshleifman was merged 9/28/2025, 2:…" at bounding box center [427, 162] width 255 height 68
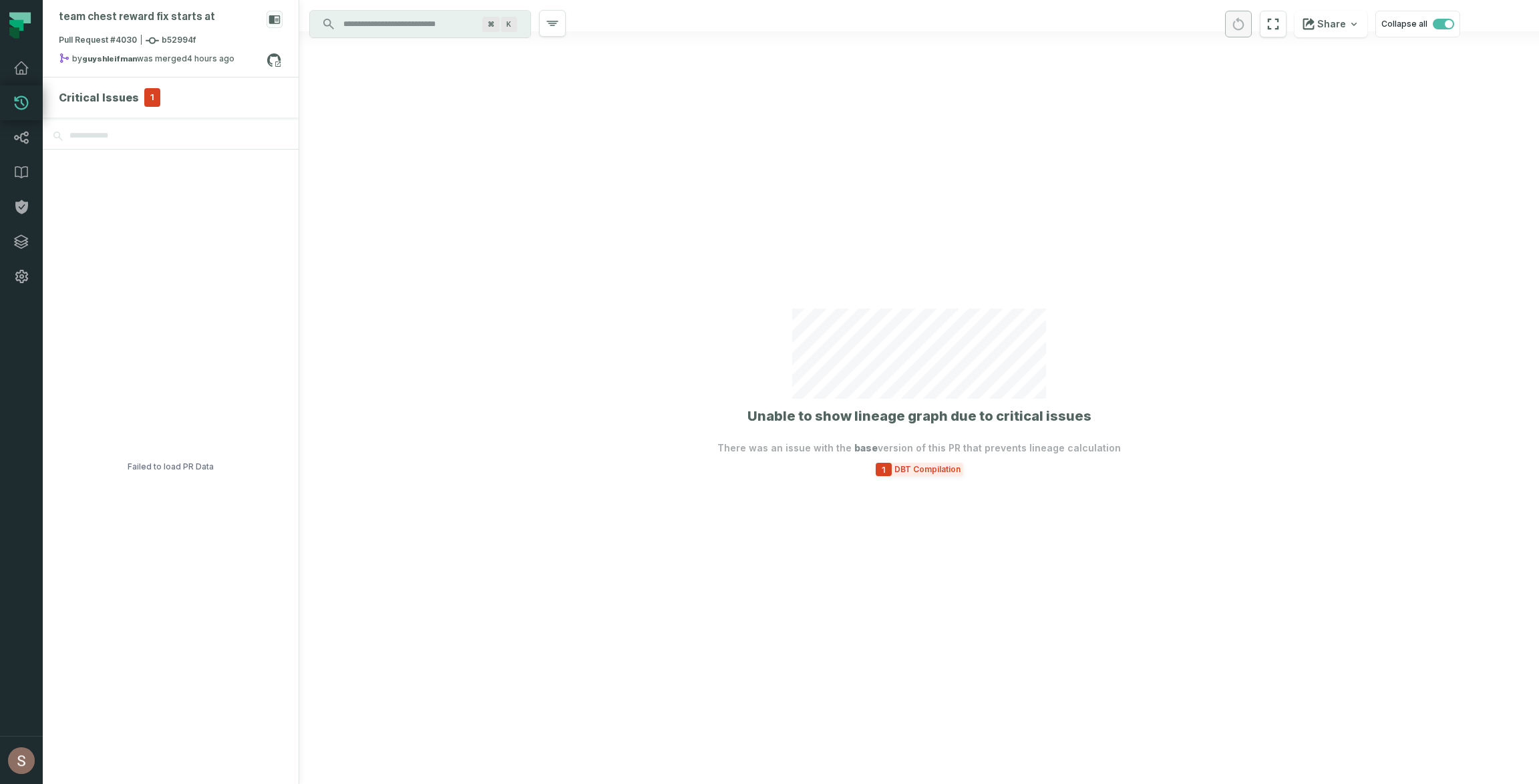
click at [902, 470] on span "DBT Compilation" at bounding box center [928, 470] width 71 height 10
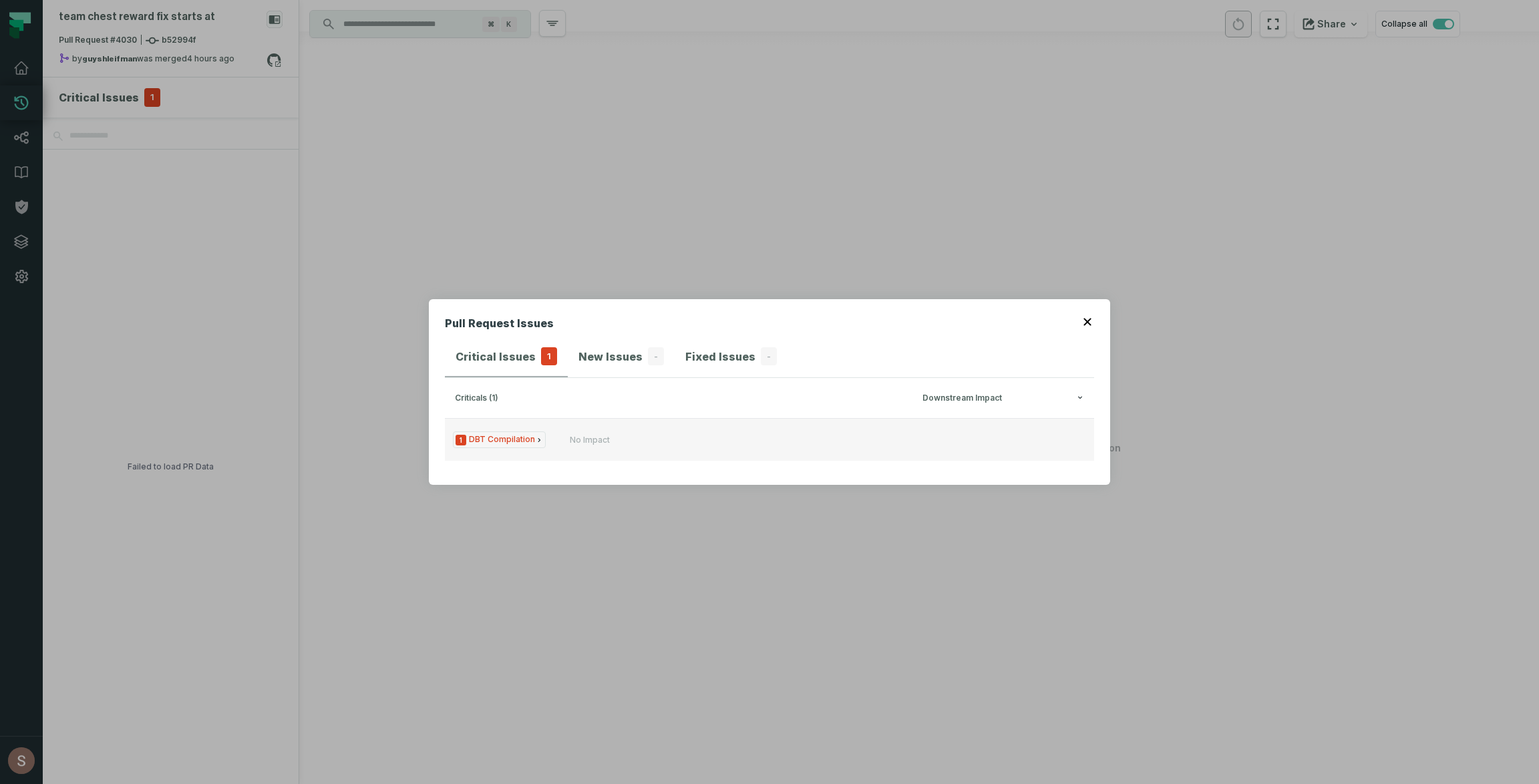
click at [561, 442] on button "1 DBT Compilation No Impact" at bounding box center [769, 440] width 649 height 43
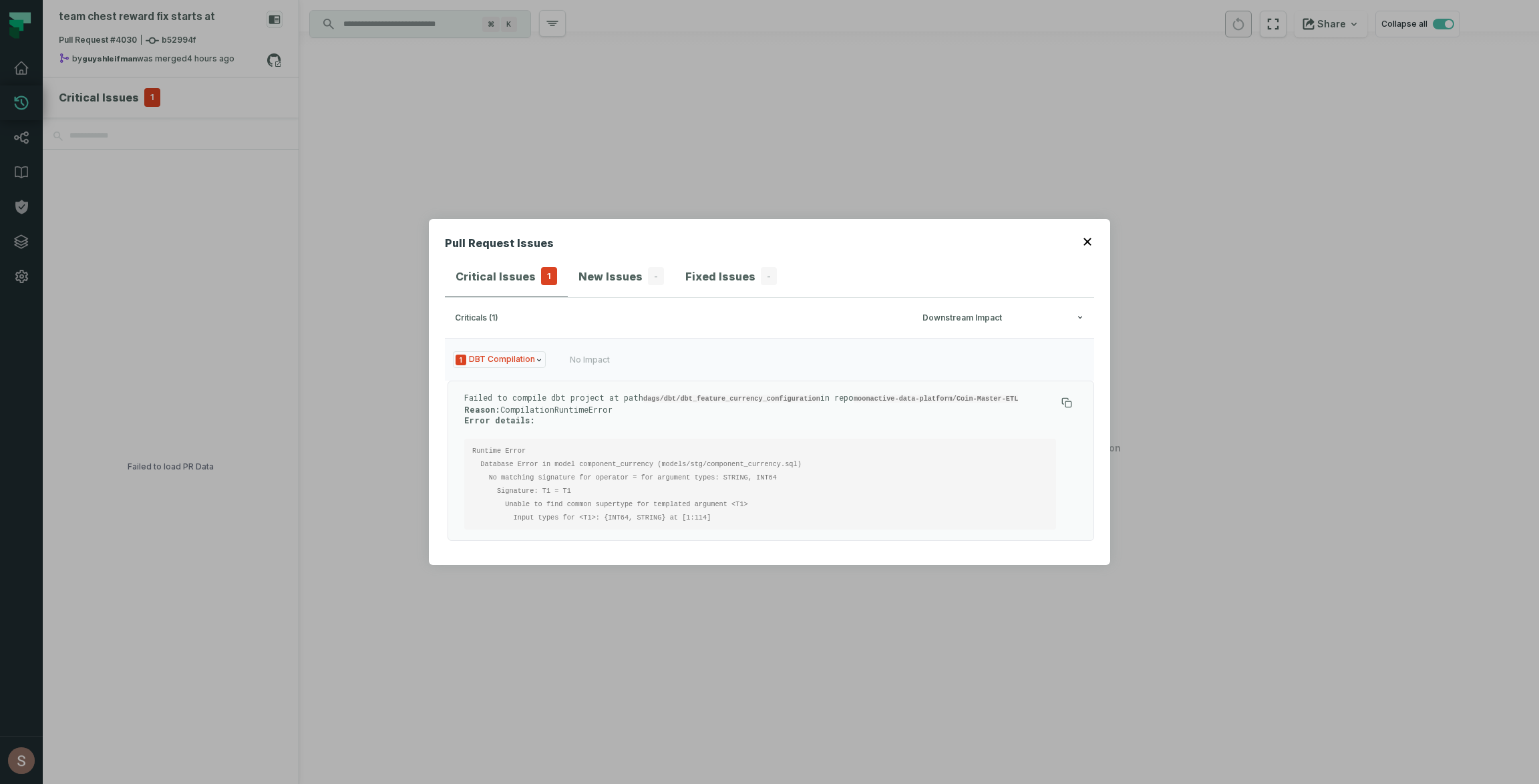
click at [524, 443] on pre "Runtime Error Database Error in model component_currency (models/stg/component_…" at bounding box center [761, 484] width 592 height 91
click at [1081, 239] on header "Pull Request Issues" at bounding box center [769, 245] width 649 height 22
click at [1092, 239] on button "button" at bounding box center [1089, 240] width 10 height 10
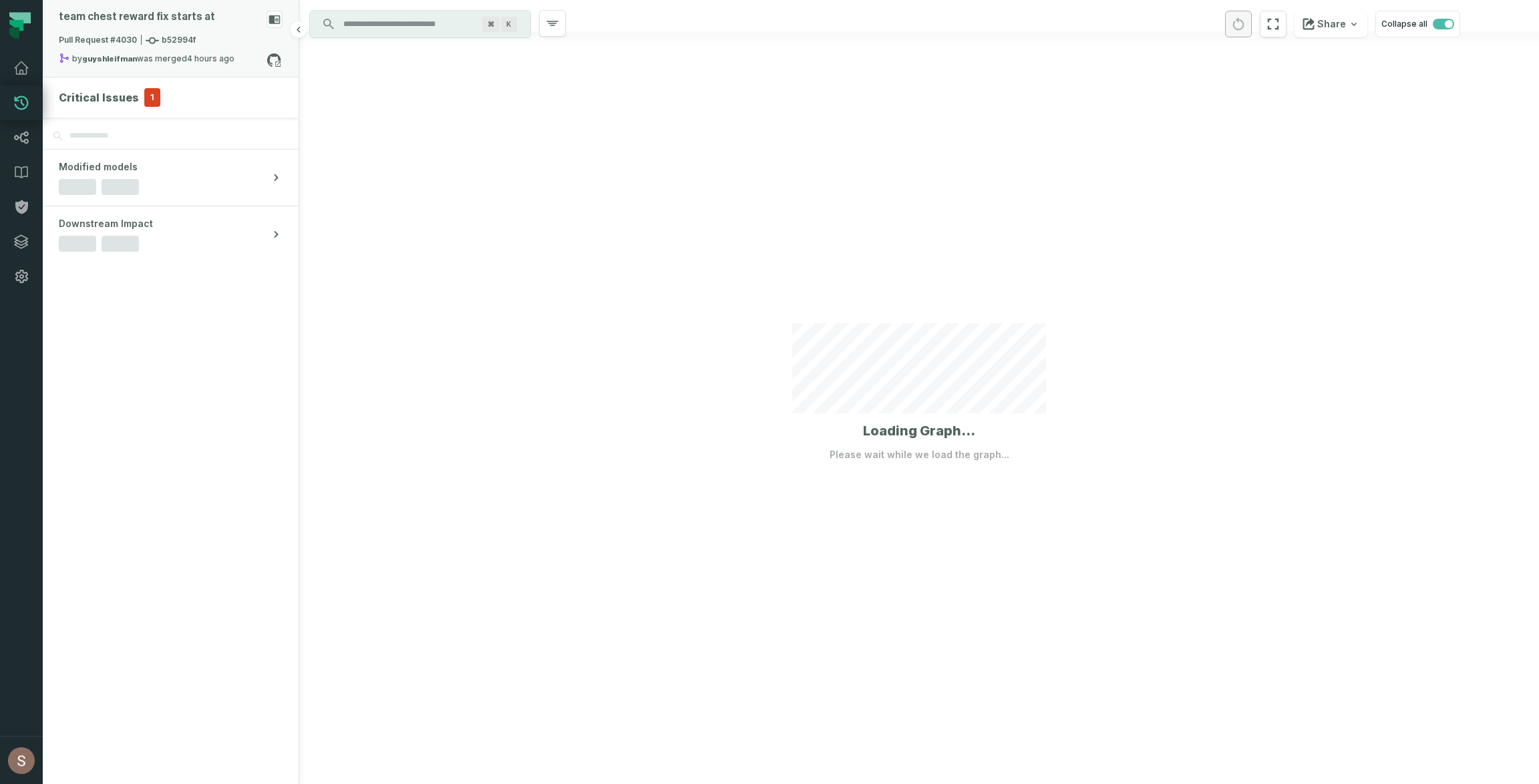
click at [160, 53] on div "by guyshleifman was merged 9/28/2025, 2:50:16 PM" at bounding box center [162, 61] width 207 height 16
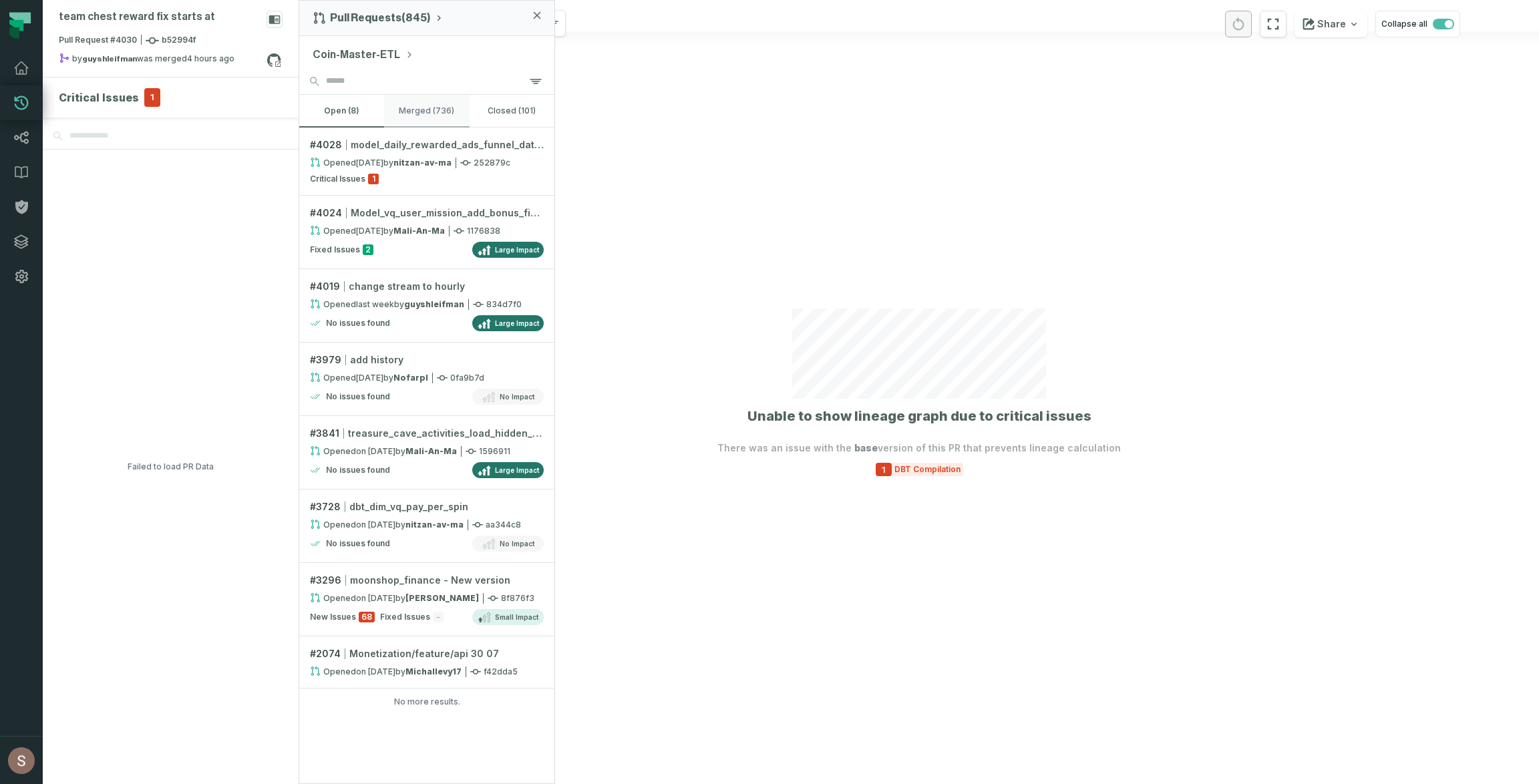
click at [432, 98] on button "merged (736)" at bounding box center [427, 111] width 85 height 32
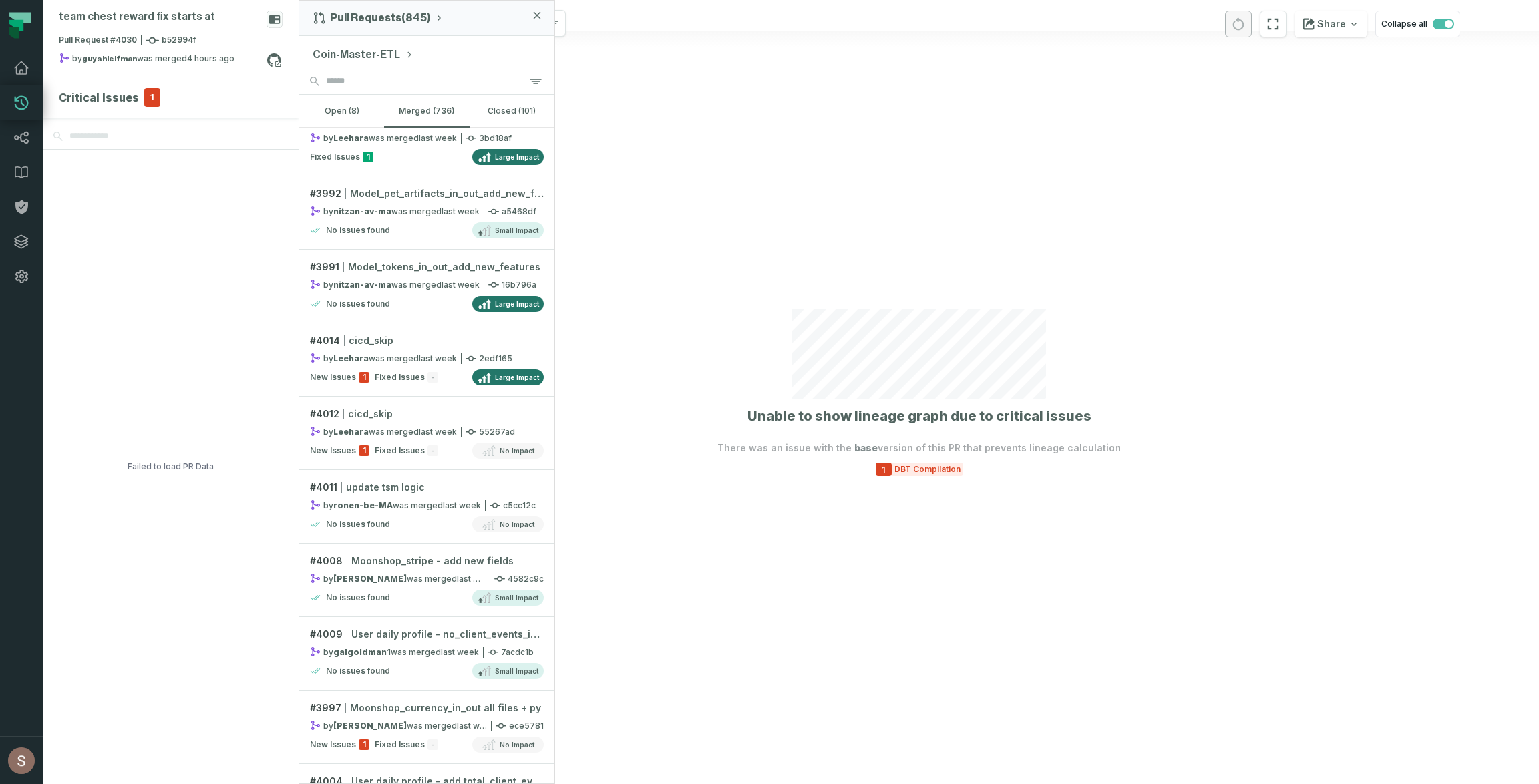
scroll to position [1439, 0]
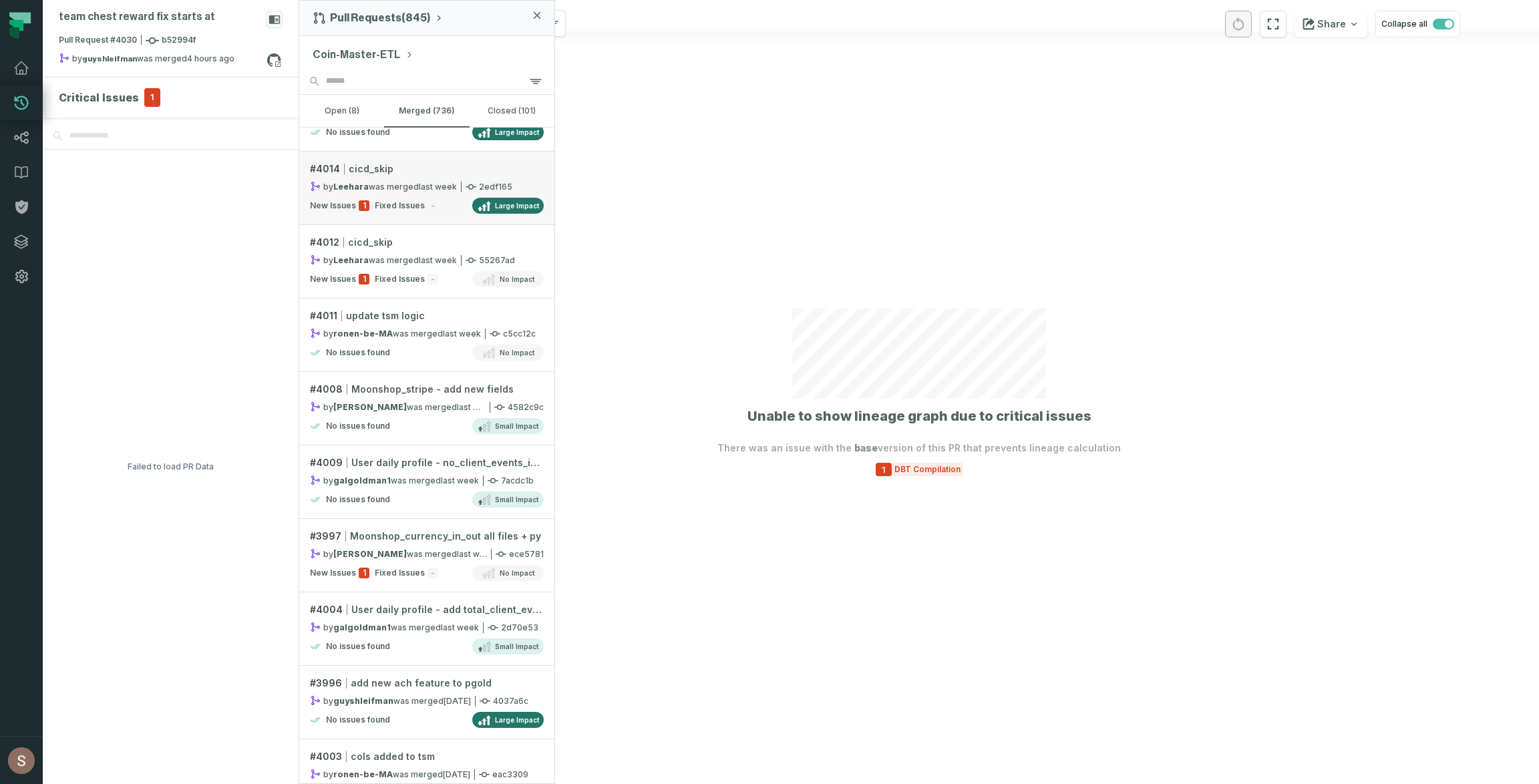
click at [393, 207] on span "Fixed Issues" at bounding box center [399, 206] width 50 height 10
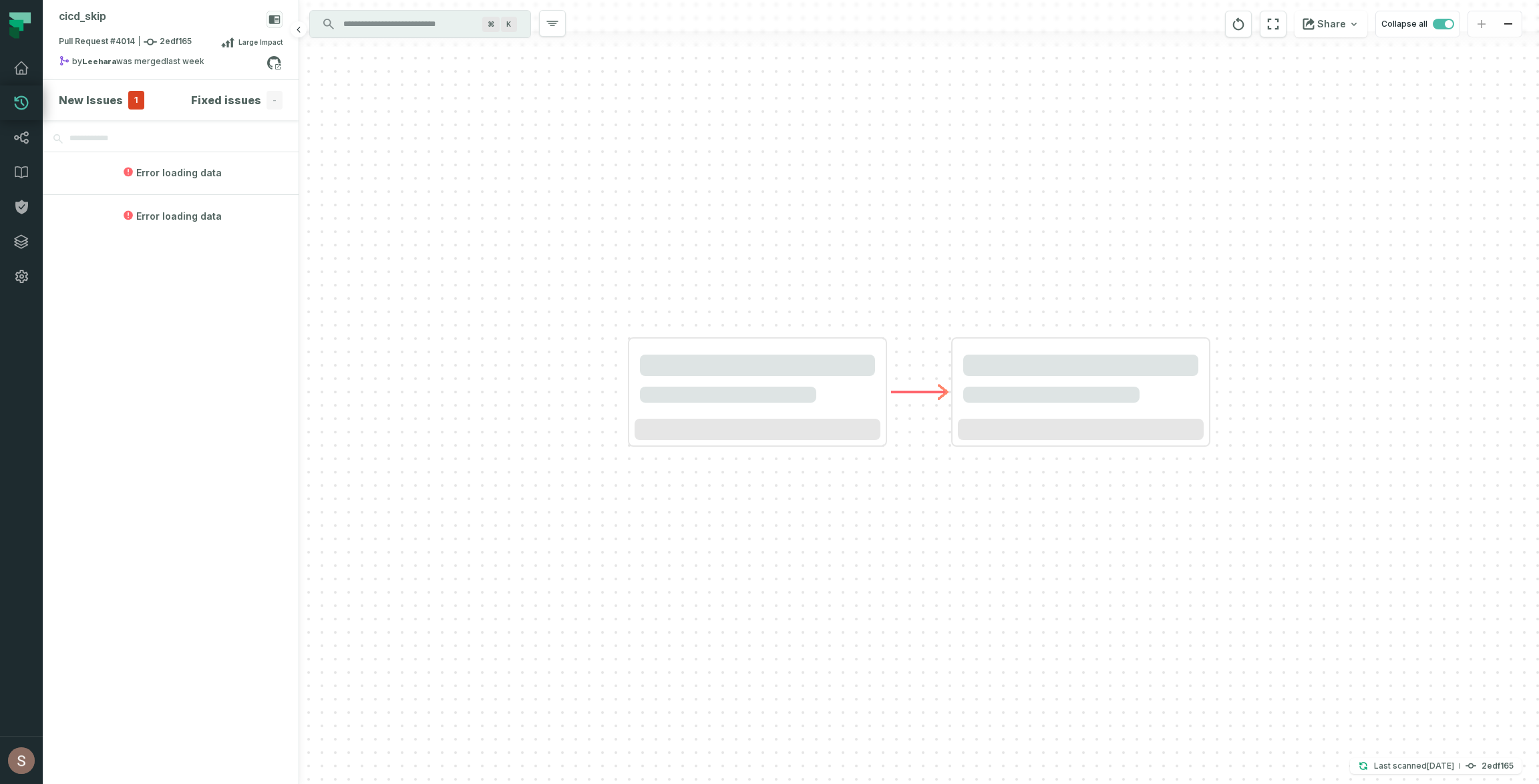
click at [118, 100] on h4 "New Issues" at bounding box center [91, 100] width 64 height 16
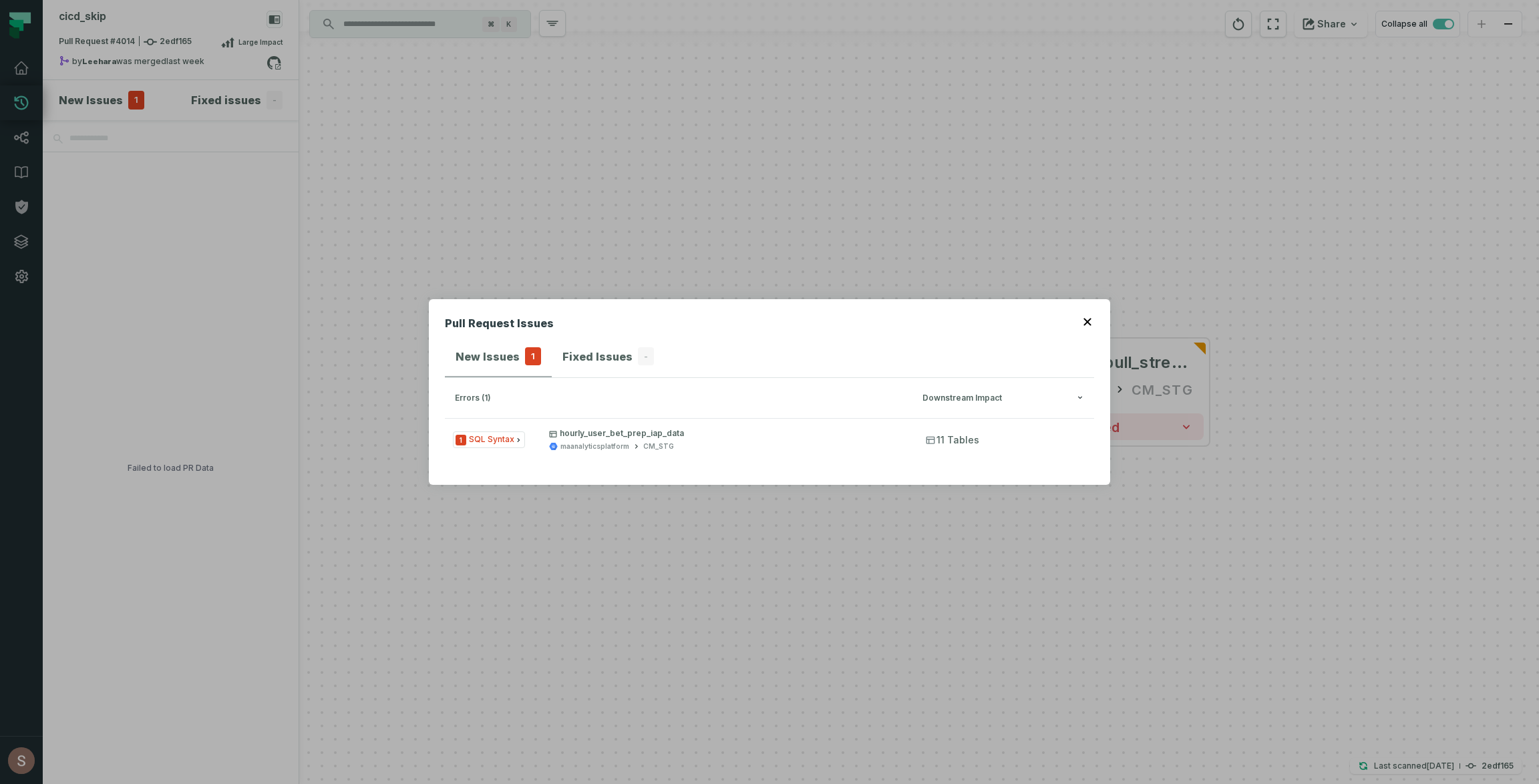
click at [1085, 320] on icon "button" at bounding box center [1088, 322] width 8 height 8
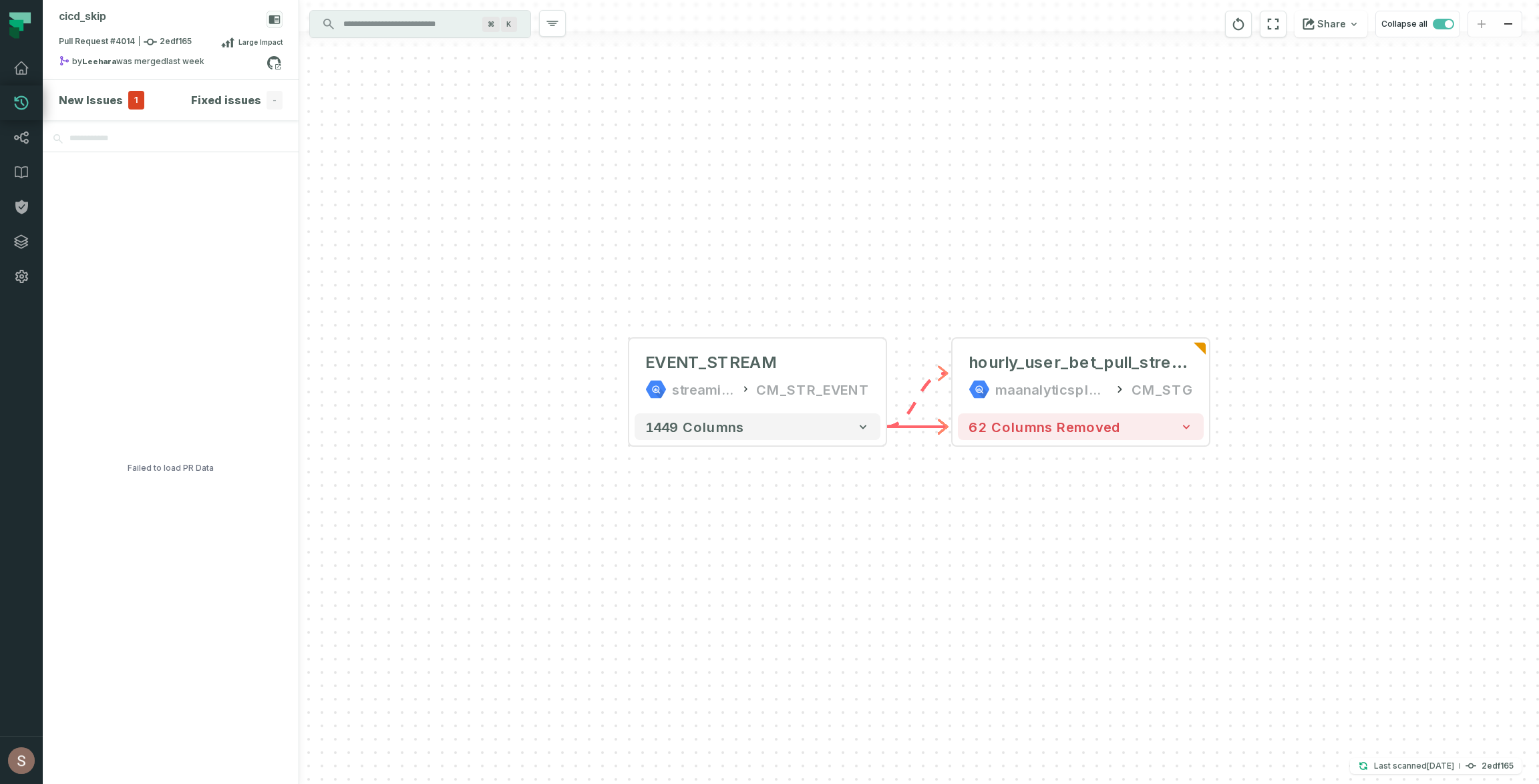
click at [548, 207] on div "EVENT_STREAM streamingdata CM_STR_EVENT + 1449 columns - hourly_user_bet_pull_s…" at bounding box center [920, 392] width 1240 height 784
click at [140, 214] on span "Error loading data" at bounding box center [178, 216] width 86 height 13
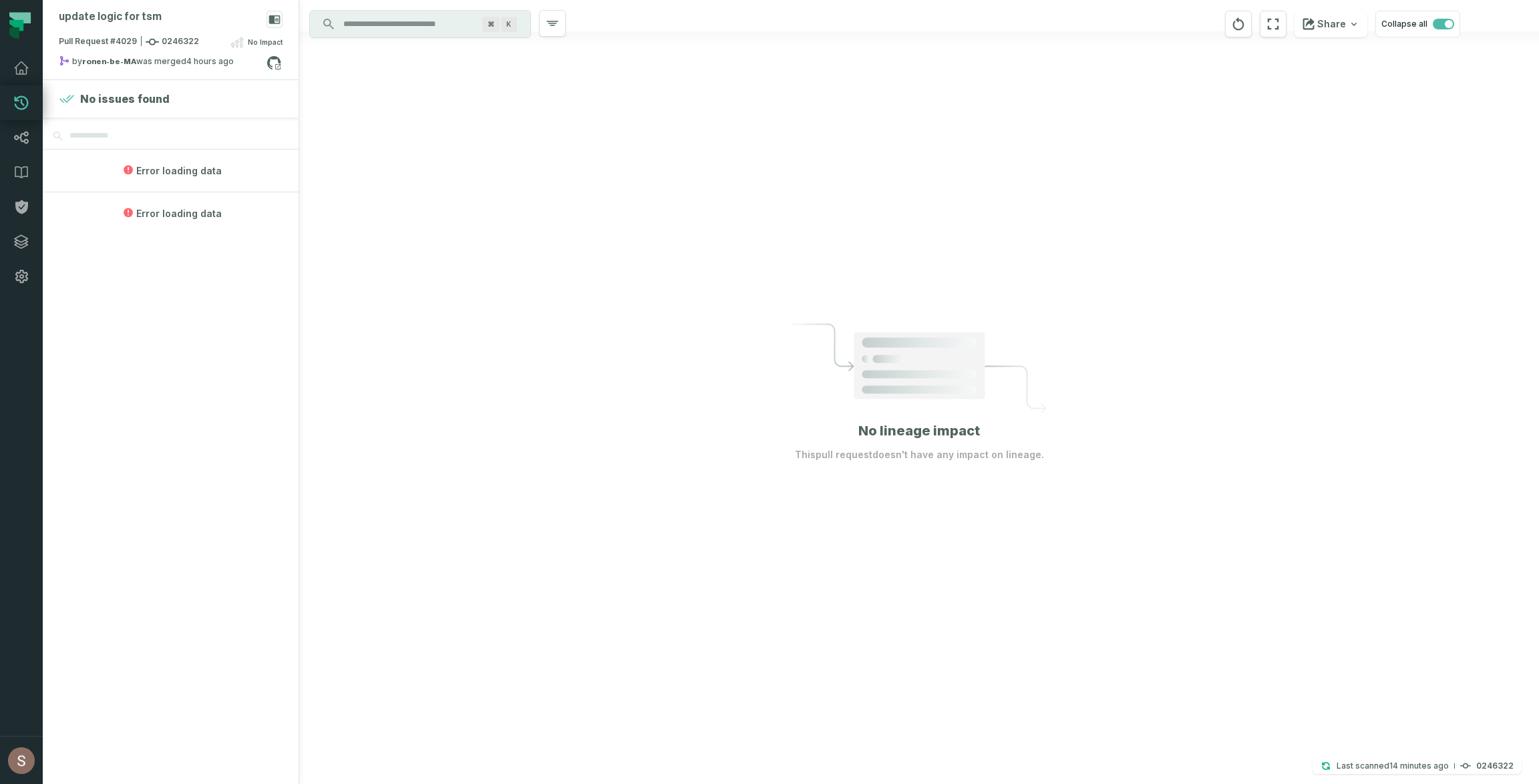
click at [450, 372] on div at bounding box center [920, 392] width 1240 height 784
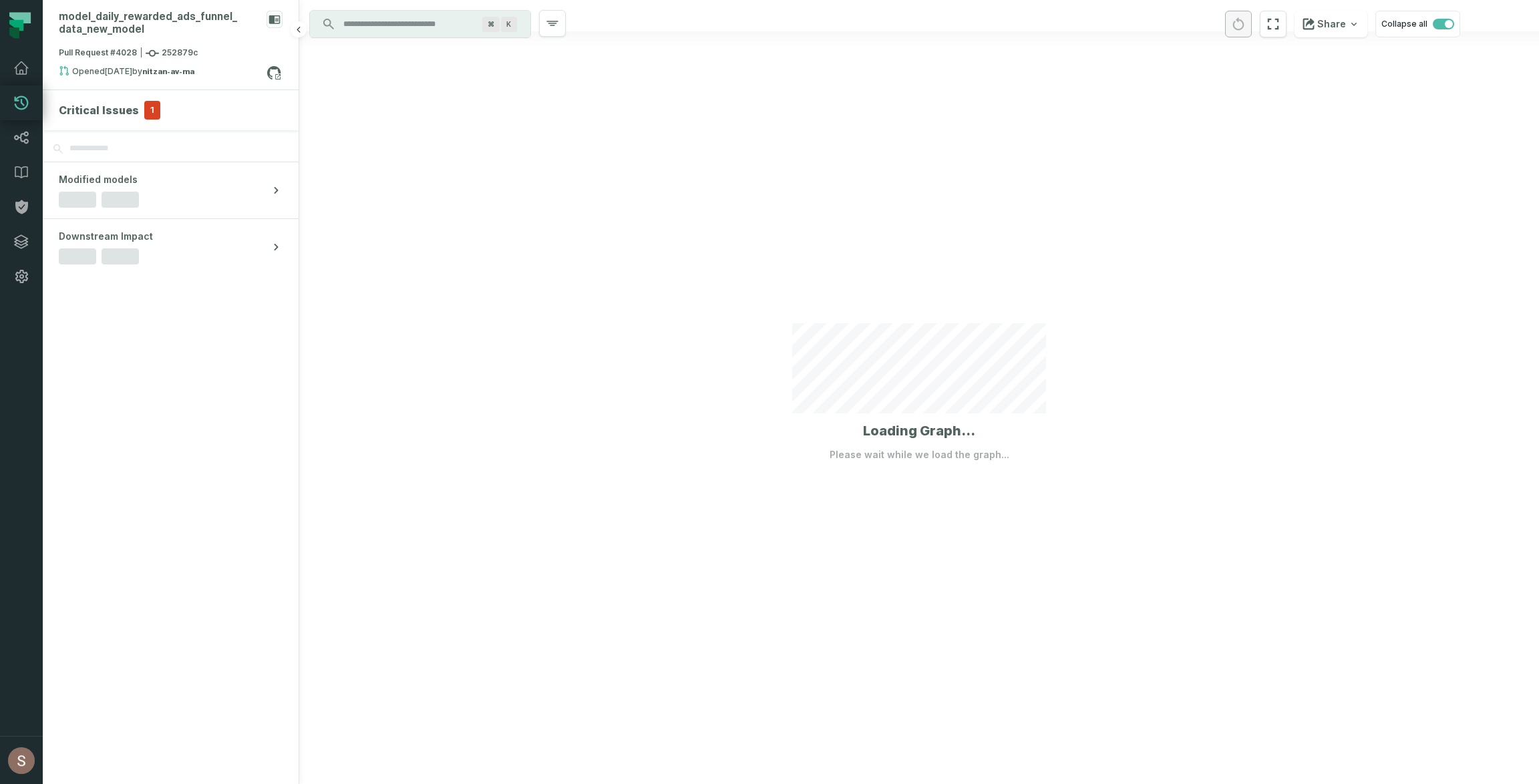
click at [128, 112] on h4 "Critical Issues" at bounding box center [99, 110] width 80 height 16
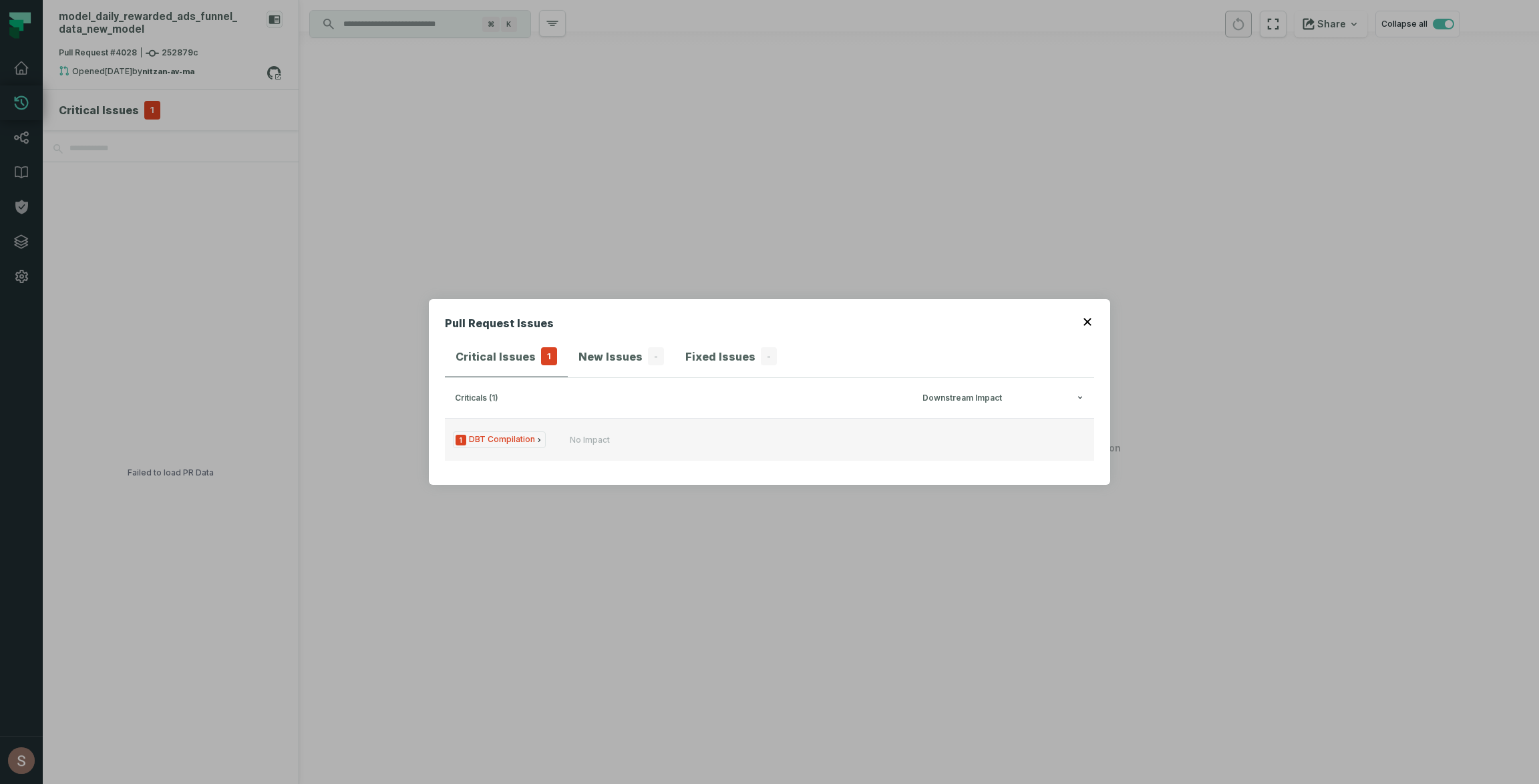
click at [523, 433] on span "1 DBT Compilation" at bounding box center [499, 440] width 93 height 16
